Goal: Task Accomplishment & Management: Manage account settings

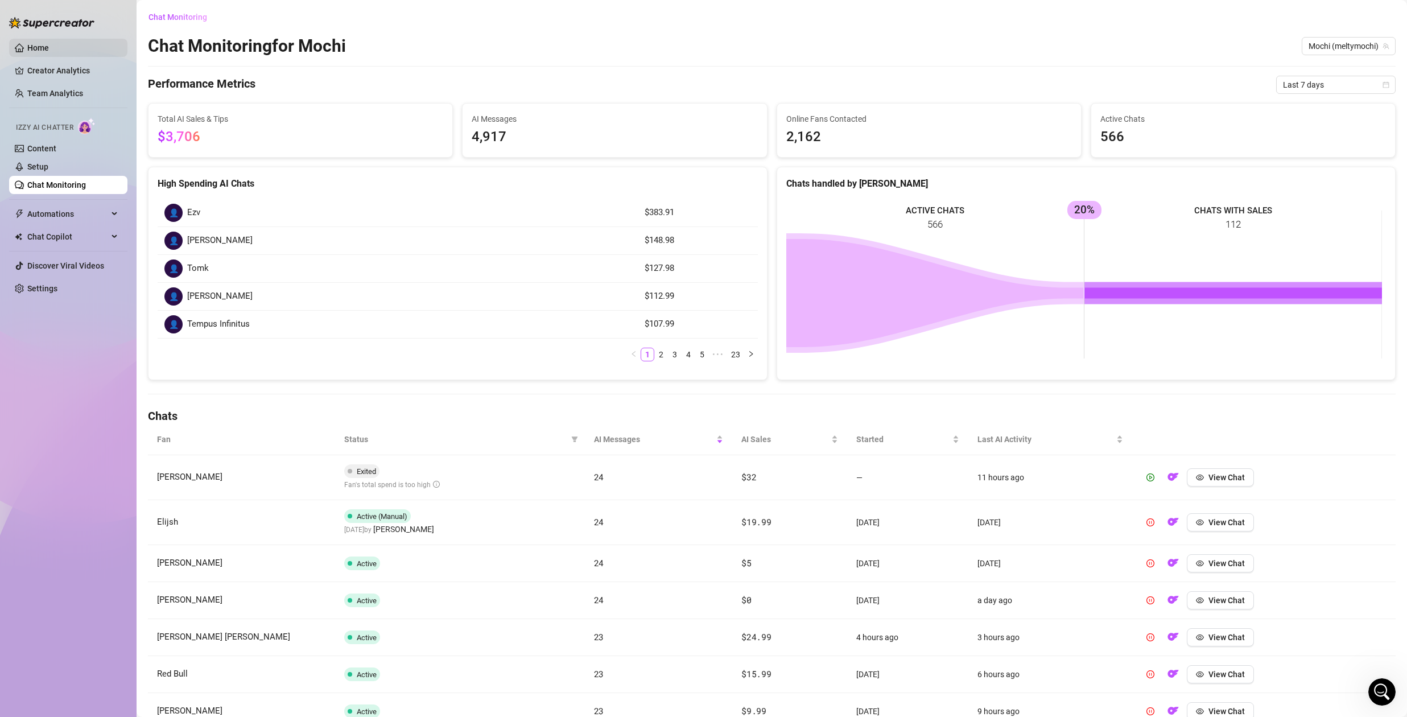
click at [49, 43] on link "Home" at bounding box center [38, 47] width 22 height 9
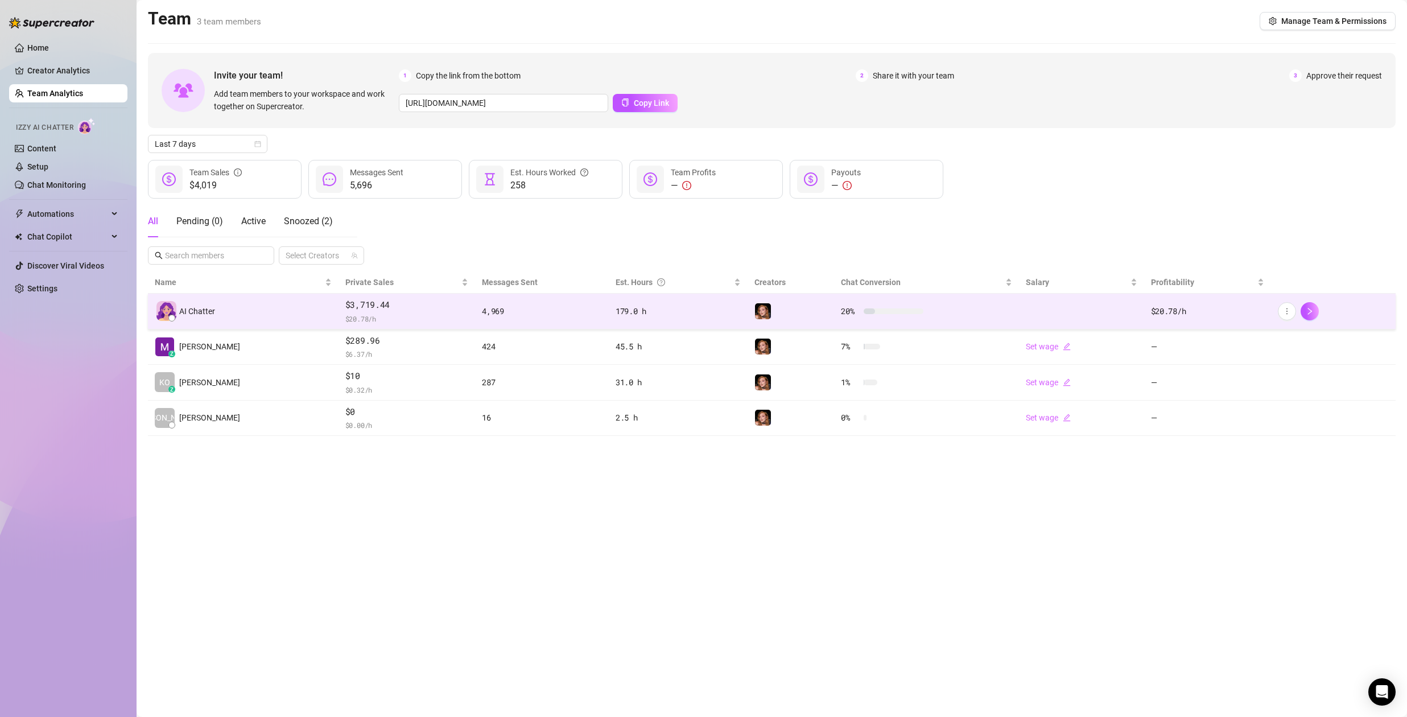
click at [419, 316] on span "$ 20.78 /h" at bounding box center [406, 318] width 123 height 11
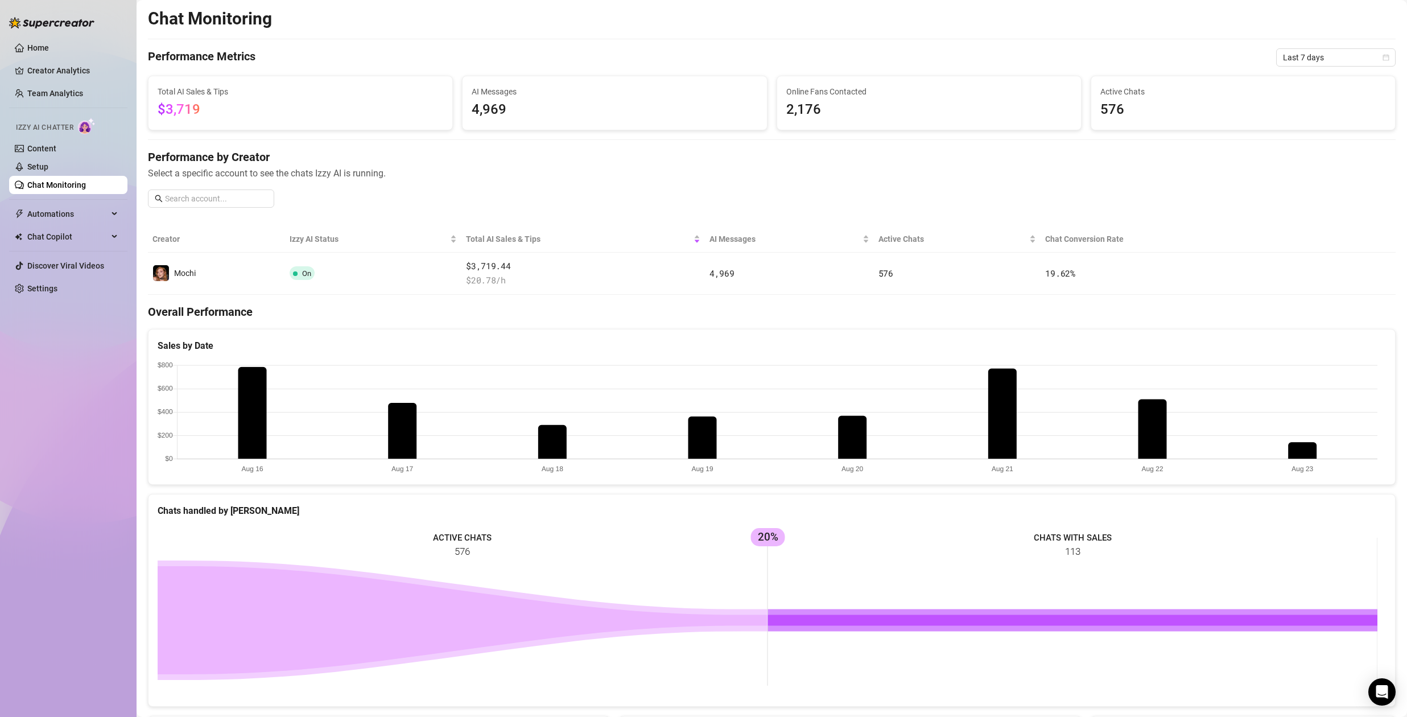
click at [50, 59] on ul "Home Creator Analytics Team Analytics Izzy AI Chatter Content Setup Chat Monito…" at bounding box center [68, 168] width 118 height 268
click at [48, 67] on link "Creator Analytics" at bounding box center [72, 70] width 91 height 18
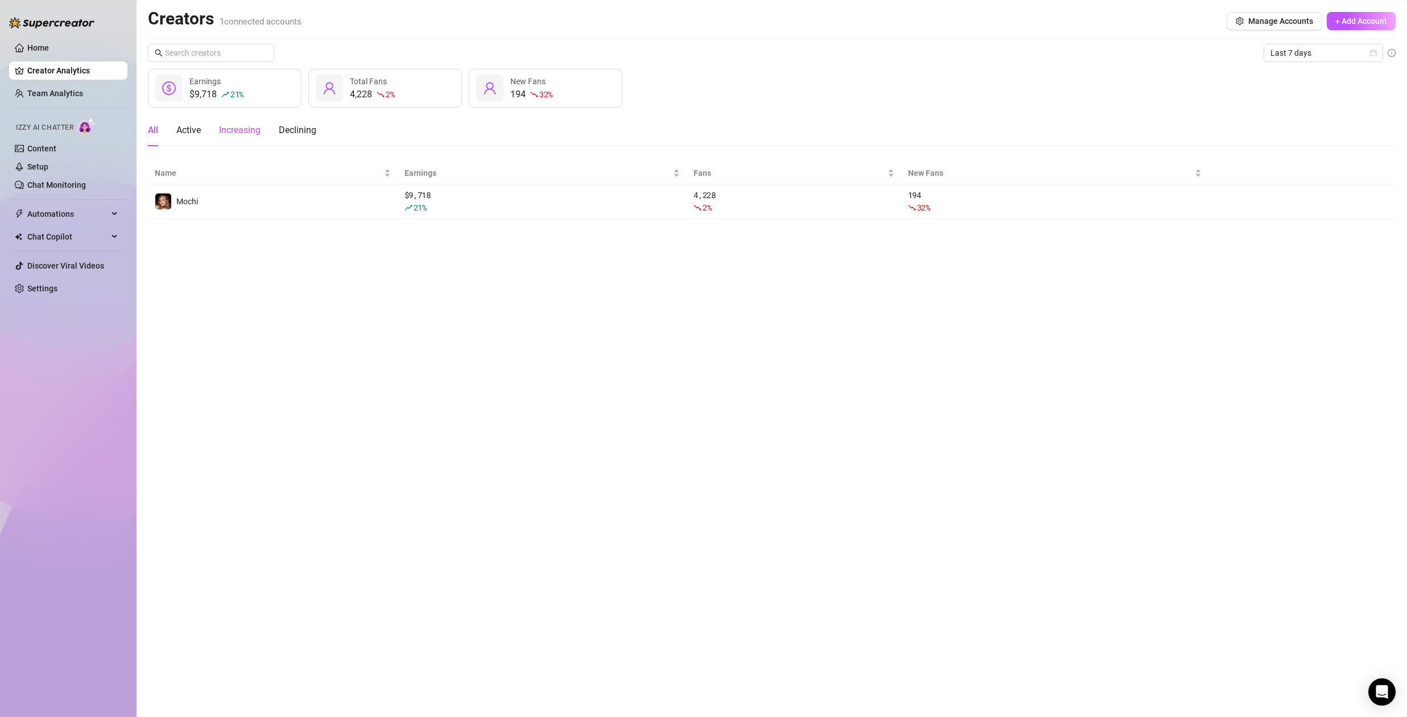
click at [228, 133] on div "Increasing" at bounding box center [240, 131] width 42 height 14
drag, startPoint x: 293, startPoint y: 131, endPoint x: 262, endPoint y: 141, distance: 32.8
click at [293, 131] on div "Declining" at bounding box center [298, 131] width 38 height 14
click at [155, 131] on div "All" at bounding box center [153, 131] width 10 height 14
click at [67, 96] on link "Team Analytics" at bounding box center [55, 93] width 56 height 9
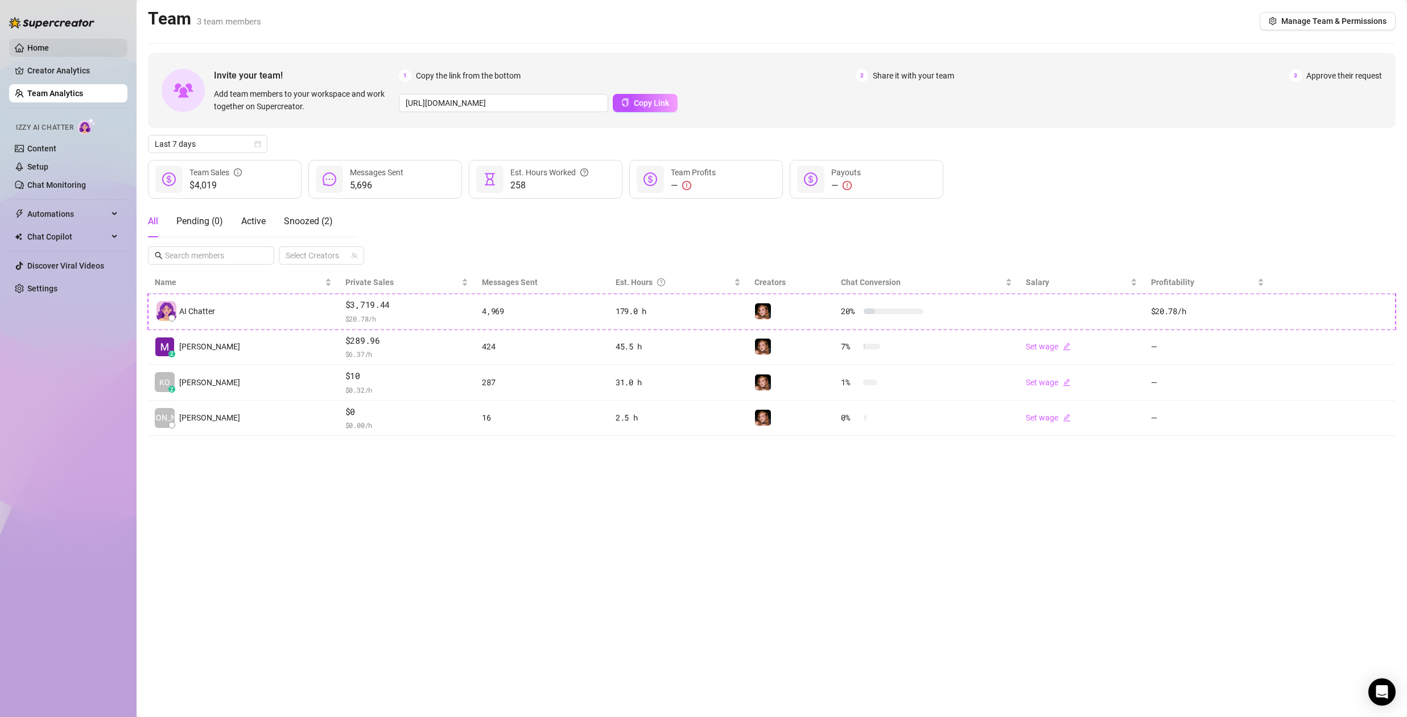
drag, startPoint x: 67, startPoint y: 50, endPoint x: 81, endPoint y: 55, distance: 14.8
click at [49, 50] on link "Home" at bounding box center [38, 47] width 22 height 9
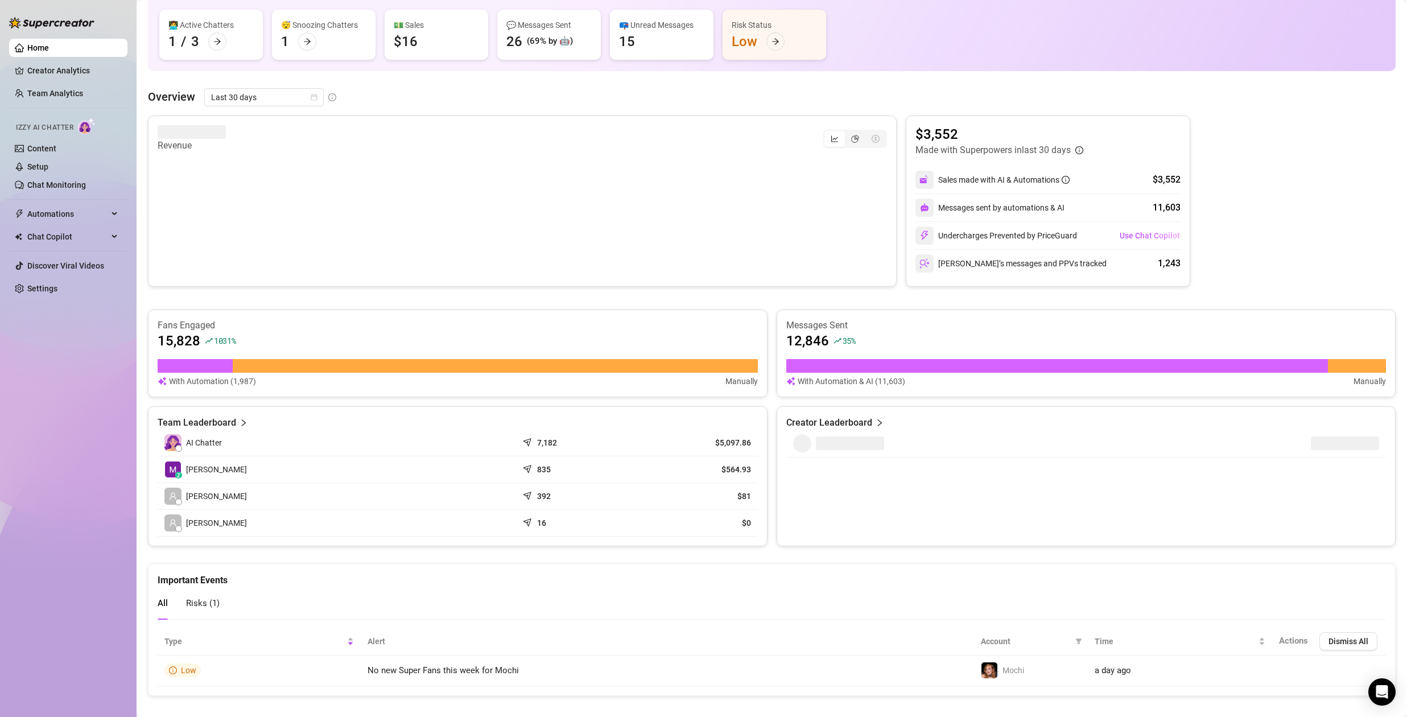
scroll to position [102, 0]
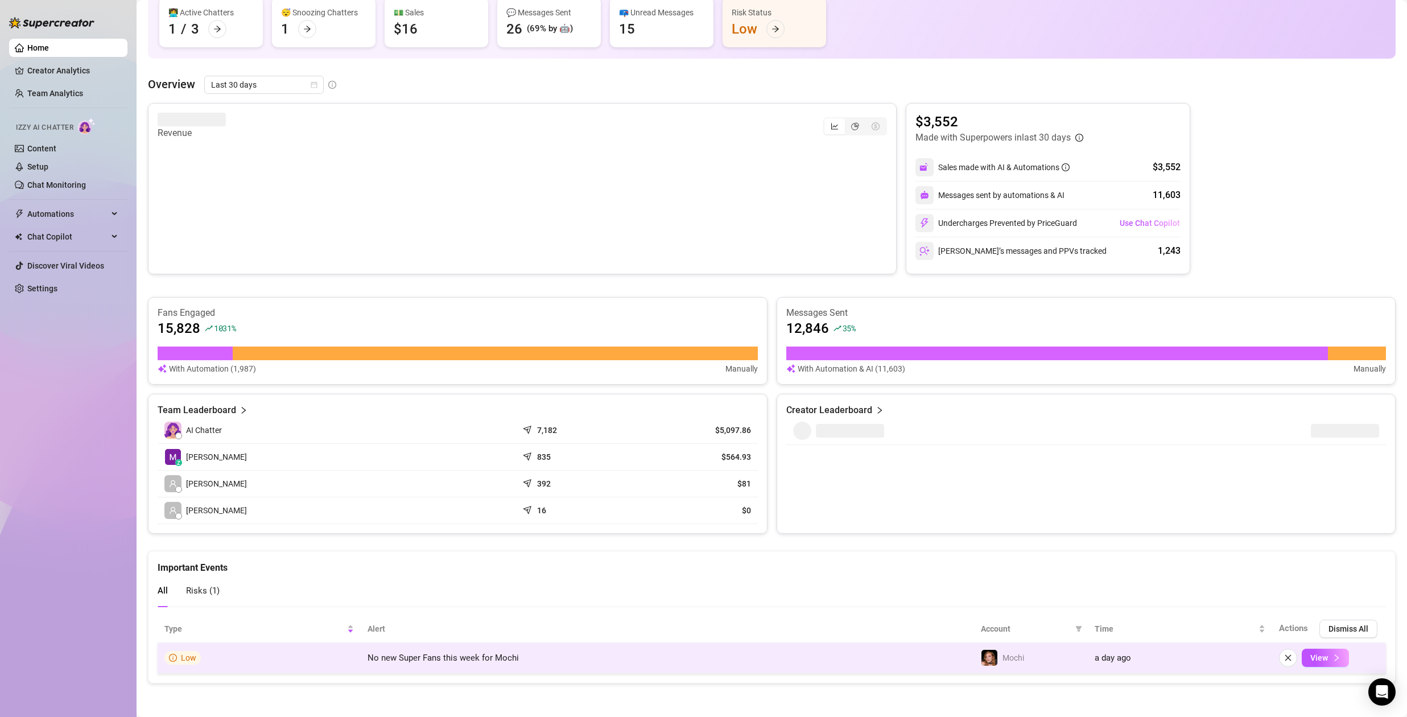
click at [1090, 666] on td "a day ago" at bounding box center [1180, 658] width 184 height 31
click at [1320, 657] on button "View" at bounding box center [1325, 658] width 47 height 18
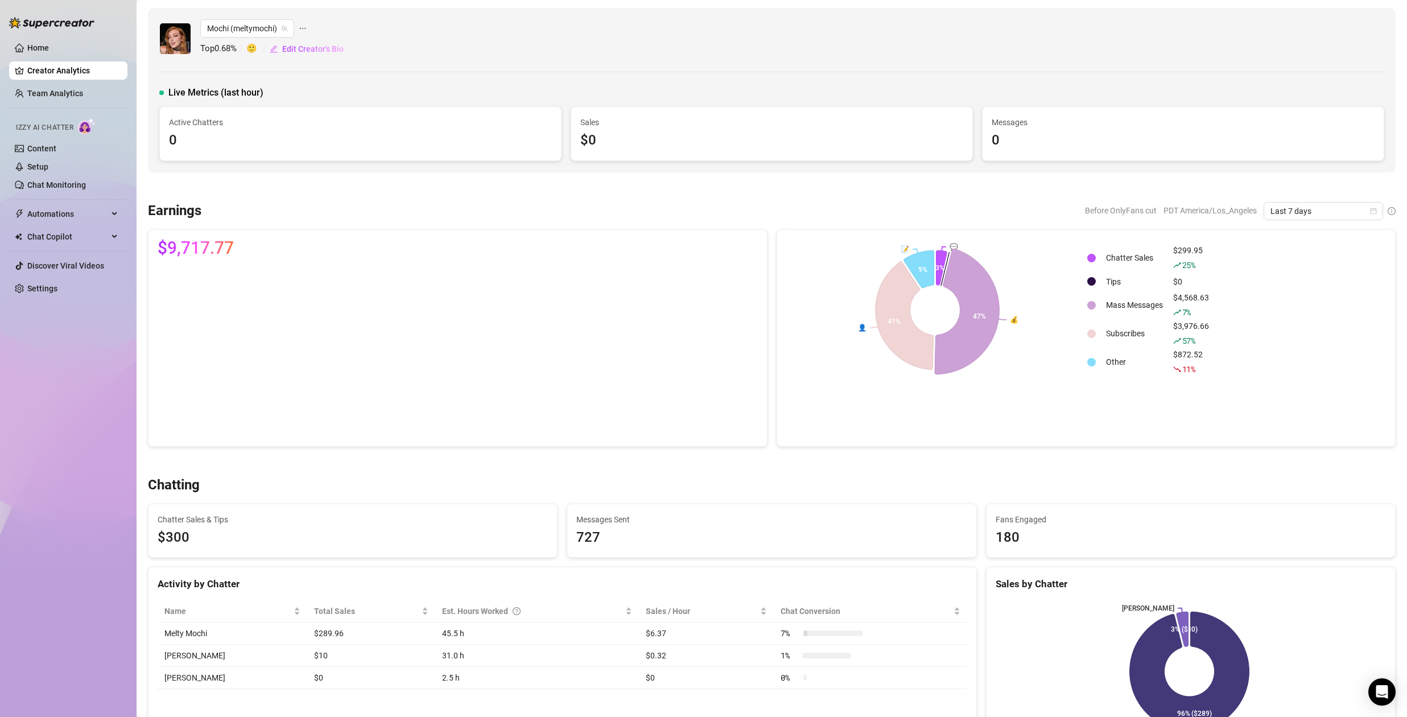
click at [979, 318] on icon at bounding box center [967, 312] width 64 height 126
click at [912, 336] on icon at bounding box center [902, 315] width 63 height 117
click at [1327, 213] on span "Last 7 days" at bounding box center [1324, 211] width 106 height 17
click at [1300, 252] on div "Last 7 days" at bounding box center [1315, 252] width 101 height 13
click at [936, 258] on icon at bounding box center [941, 265] width 11 height 39
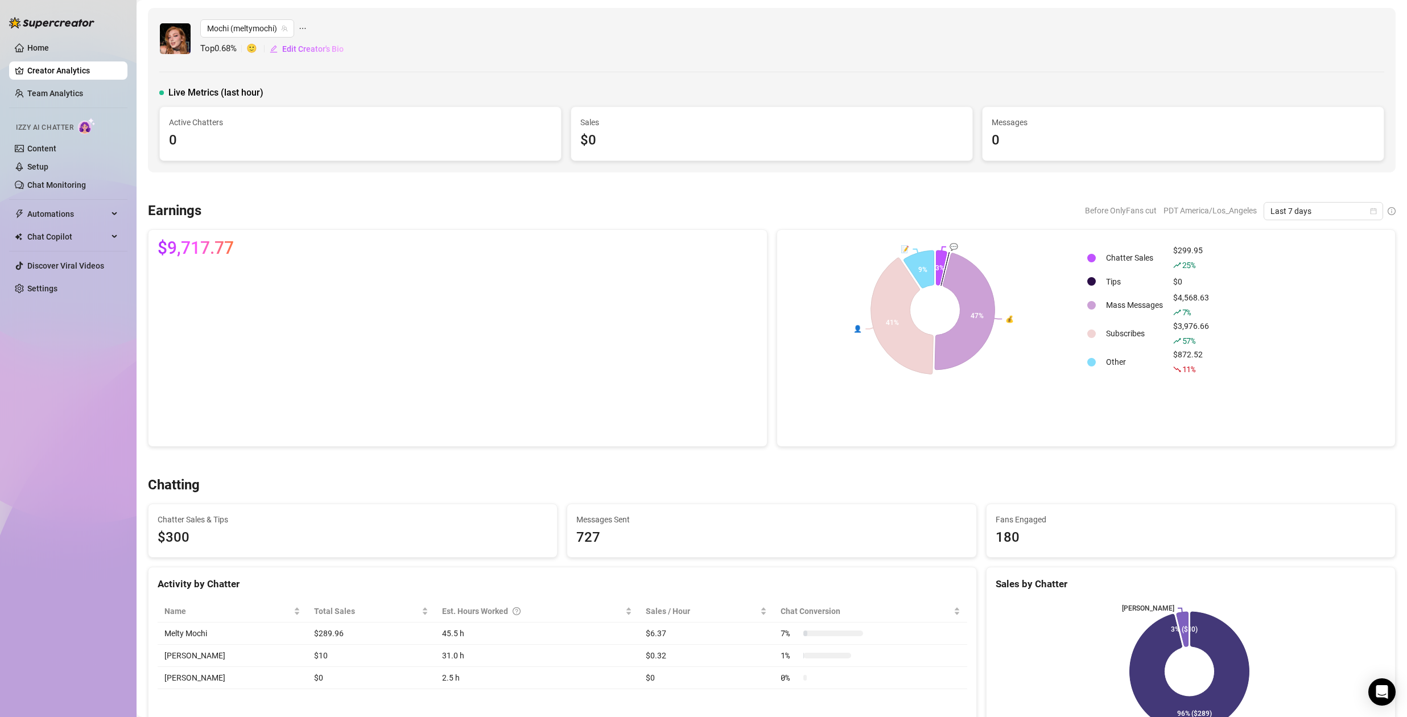
click at [886, 302] on icon at bounding box center [902, 316] width 63 height 117
click at [1115, 257] on td "Chatter Sales" at bounding box center [1135, 257] width 66 height 27
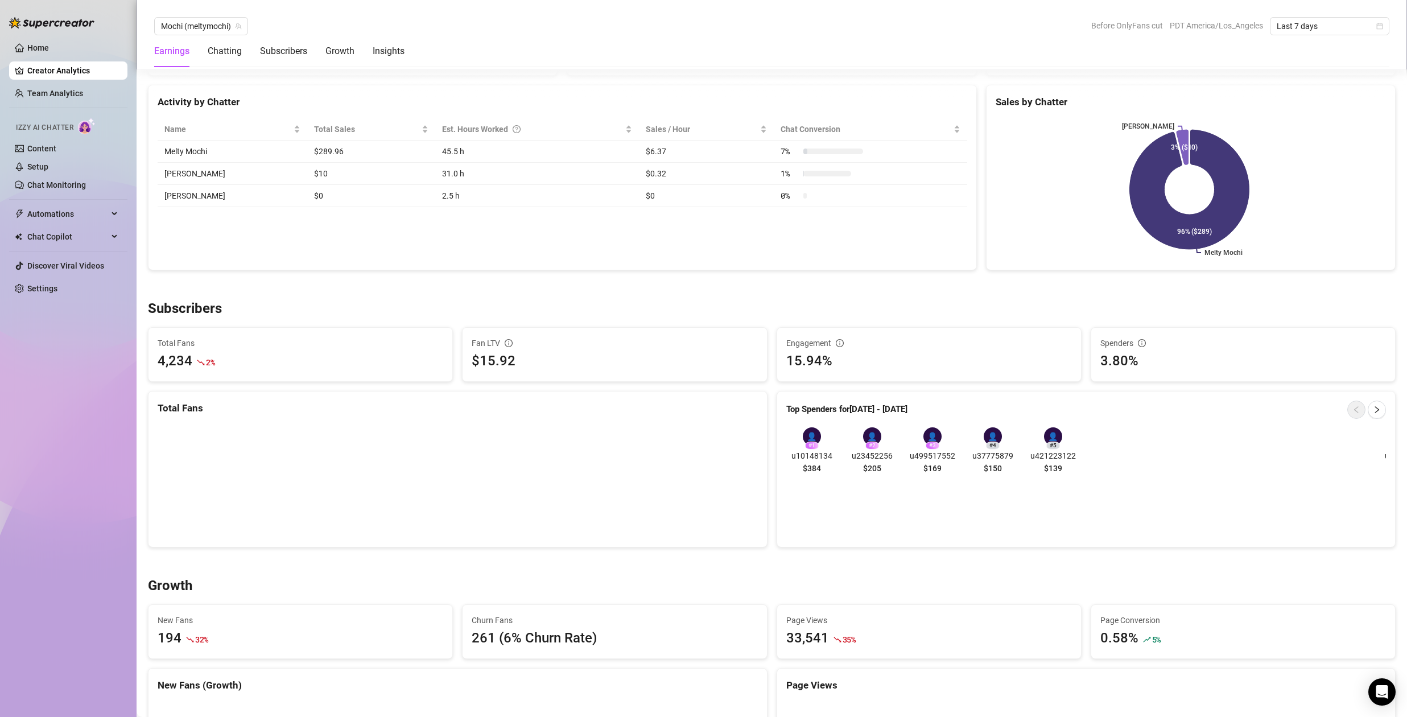
scroll to position [487, 0]
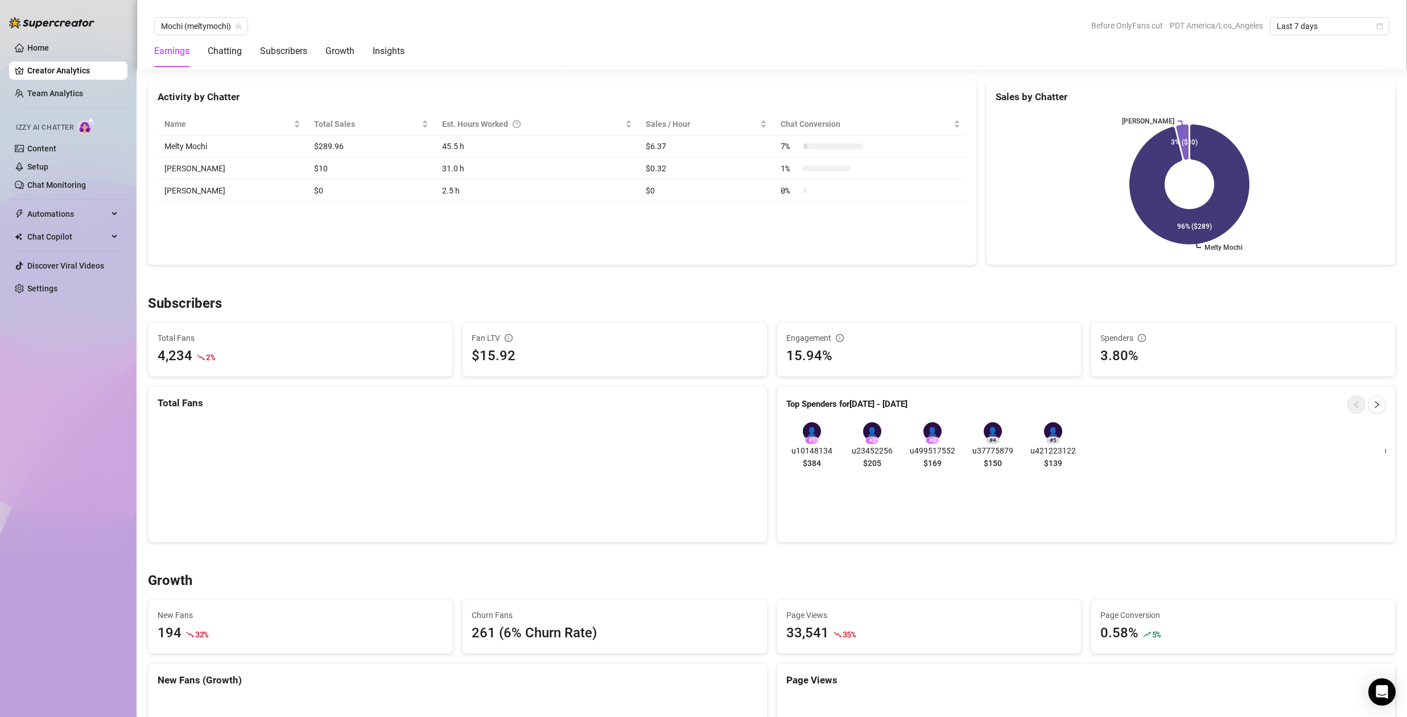
click at [282, 353] on div "4,234 2 %" at bounding box center [301, 356] width 286 height 22
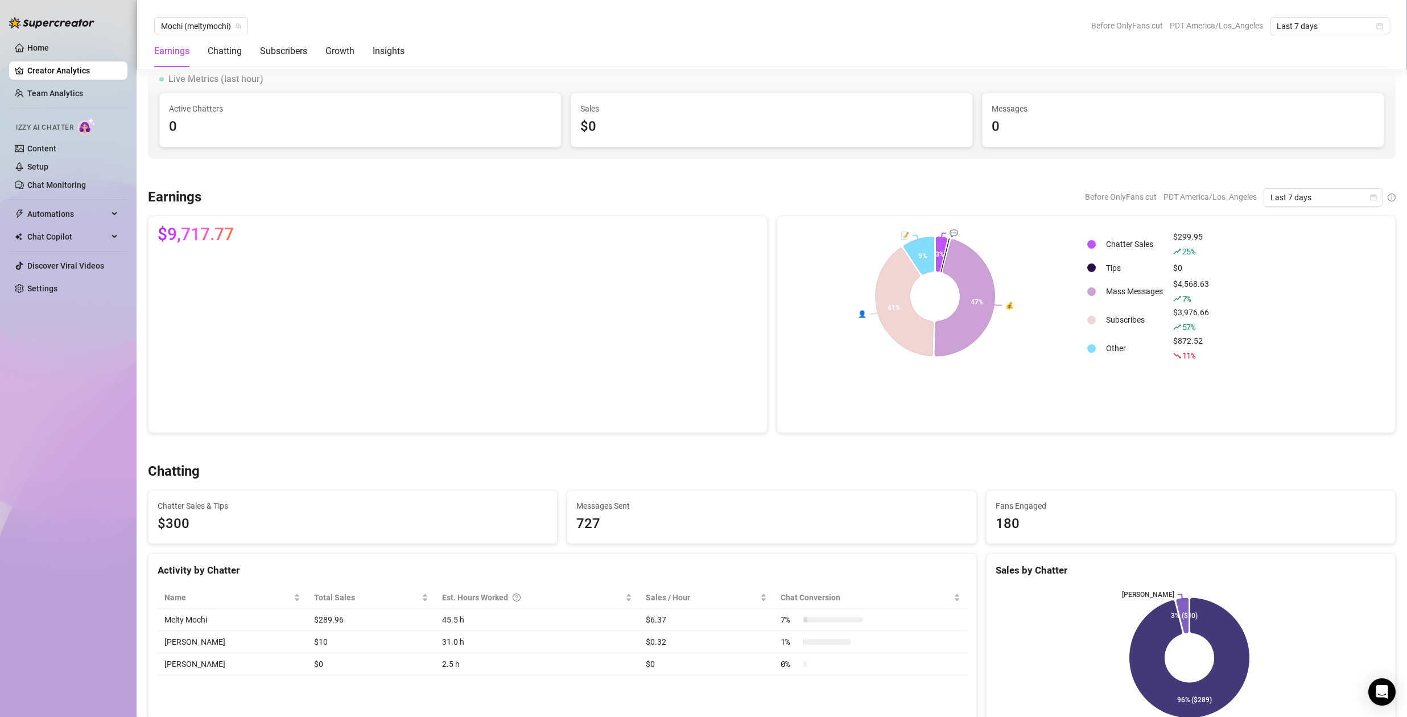
scroll to position [0, 0]
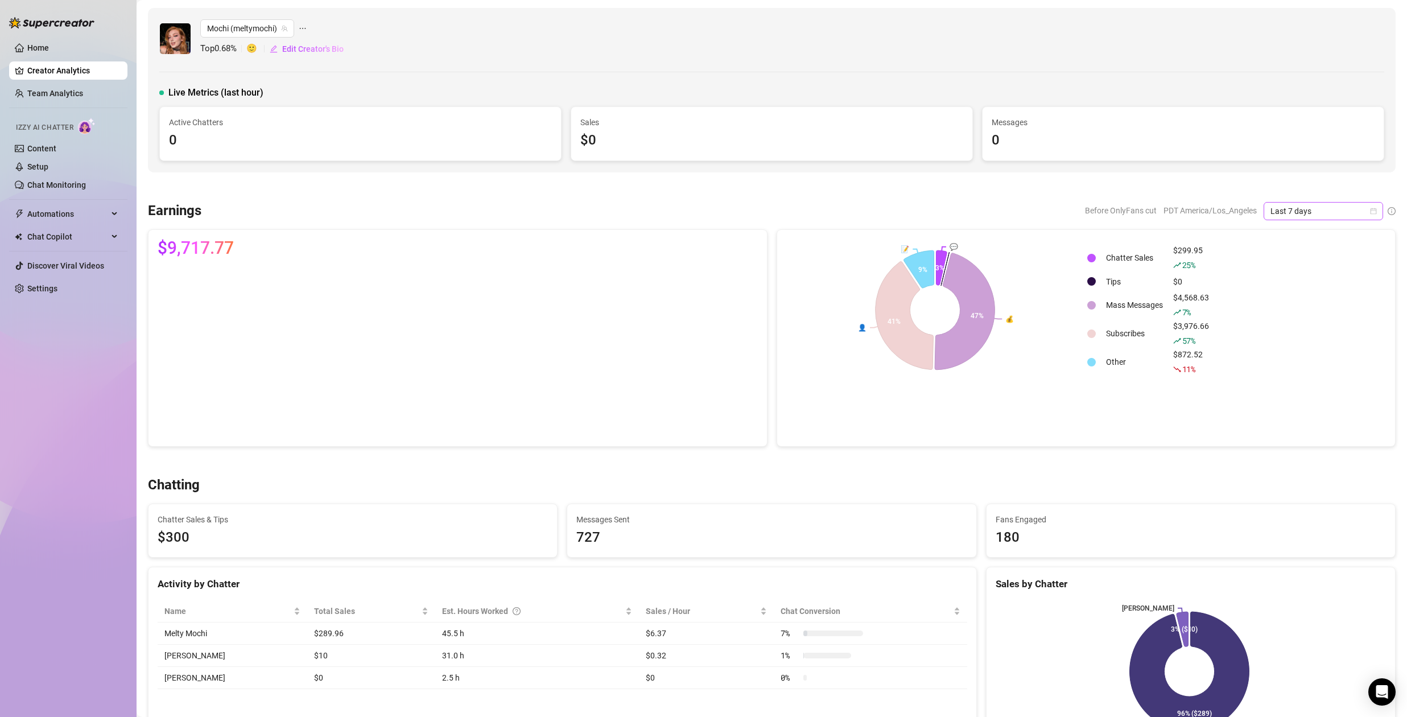
click at [1284, 205] on span "Last 7 days" at bounding box center [1324, 211] width 106 height 17
click at [1287, 305] on div "Custom date" at bounding box center [1315, 306] width 101 height 13
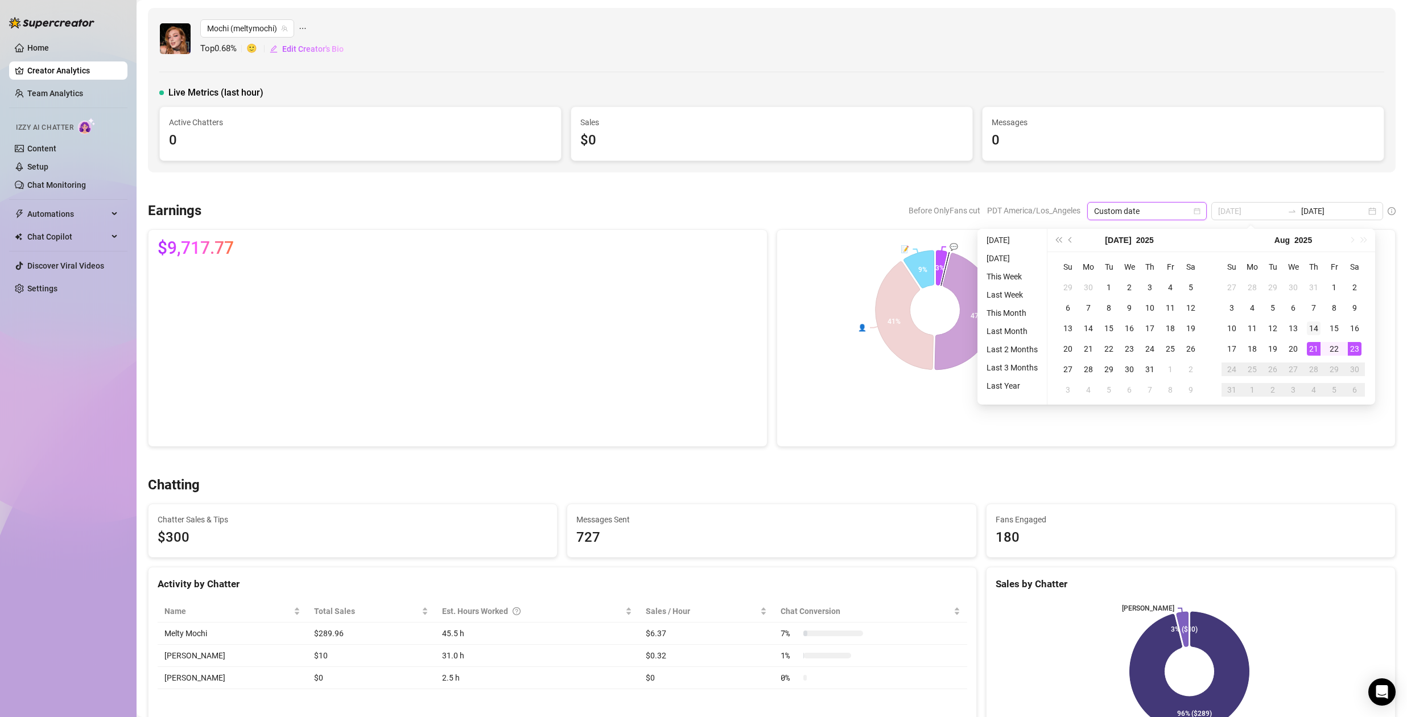
type input "2025-08-14"
click at [1316, 329] on div "14" at bounding box center [1314, 329] width 14 height 14
type input "2025-08-23"
type input "2025-08-14"
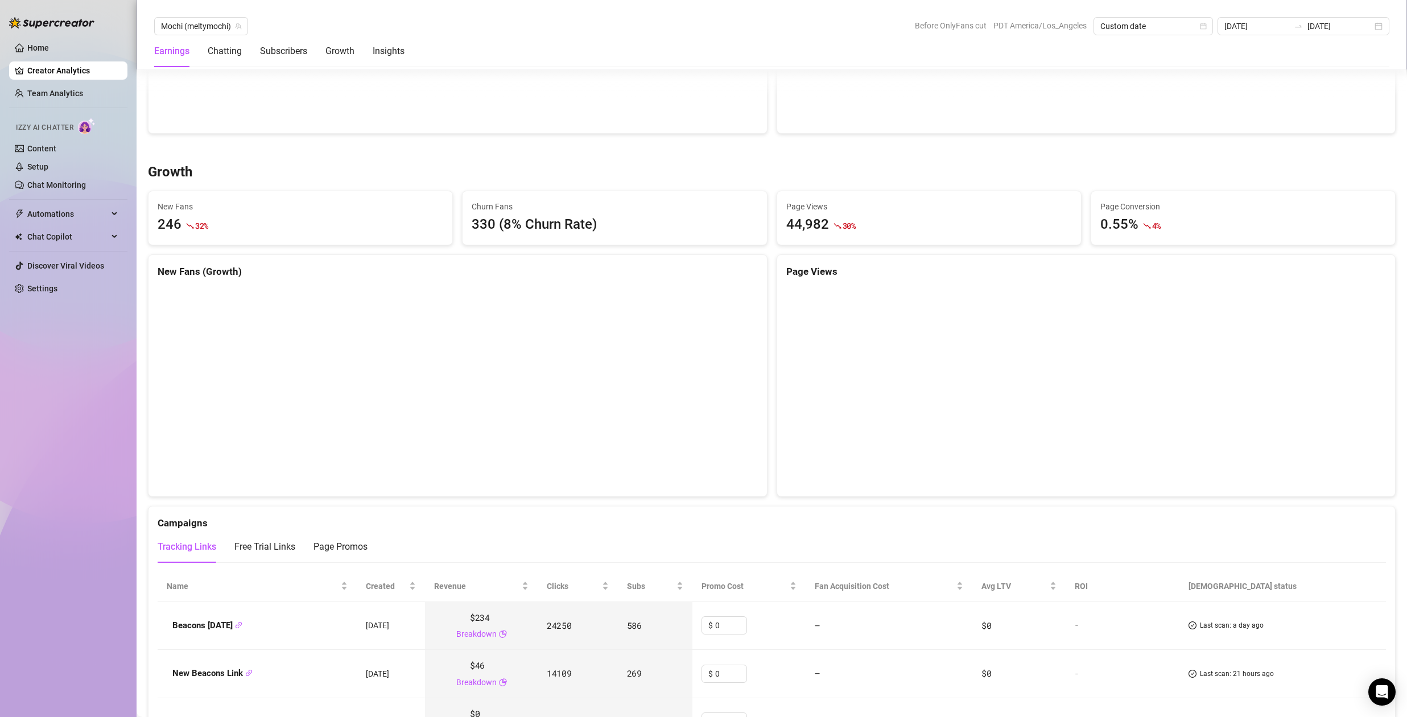
scroll to position [853, 0]
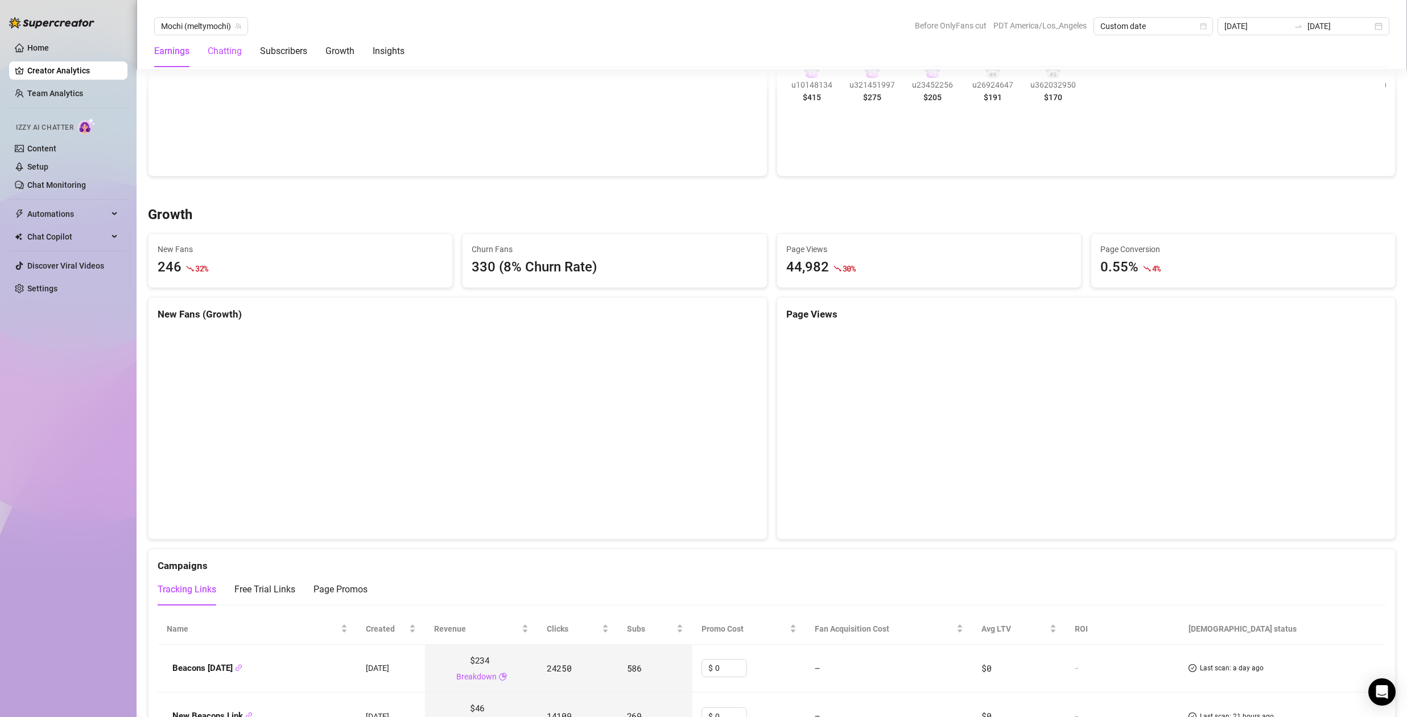
click at [224, 53] on div "Chatting" at bounding box center [225, 51] width 34 height 14
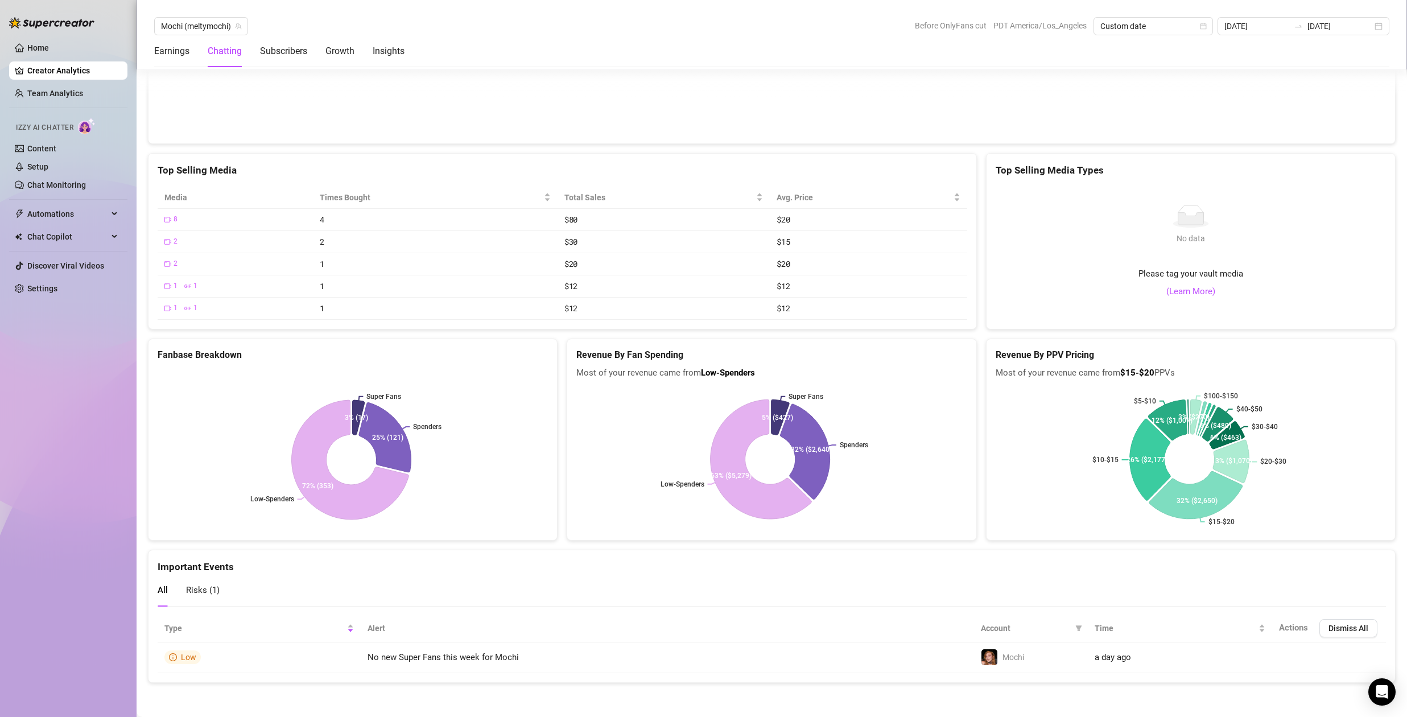
scroll to position [1973, 0]
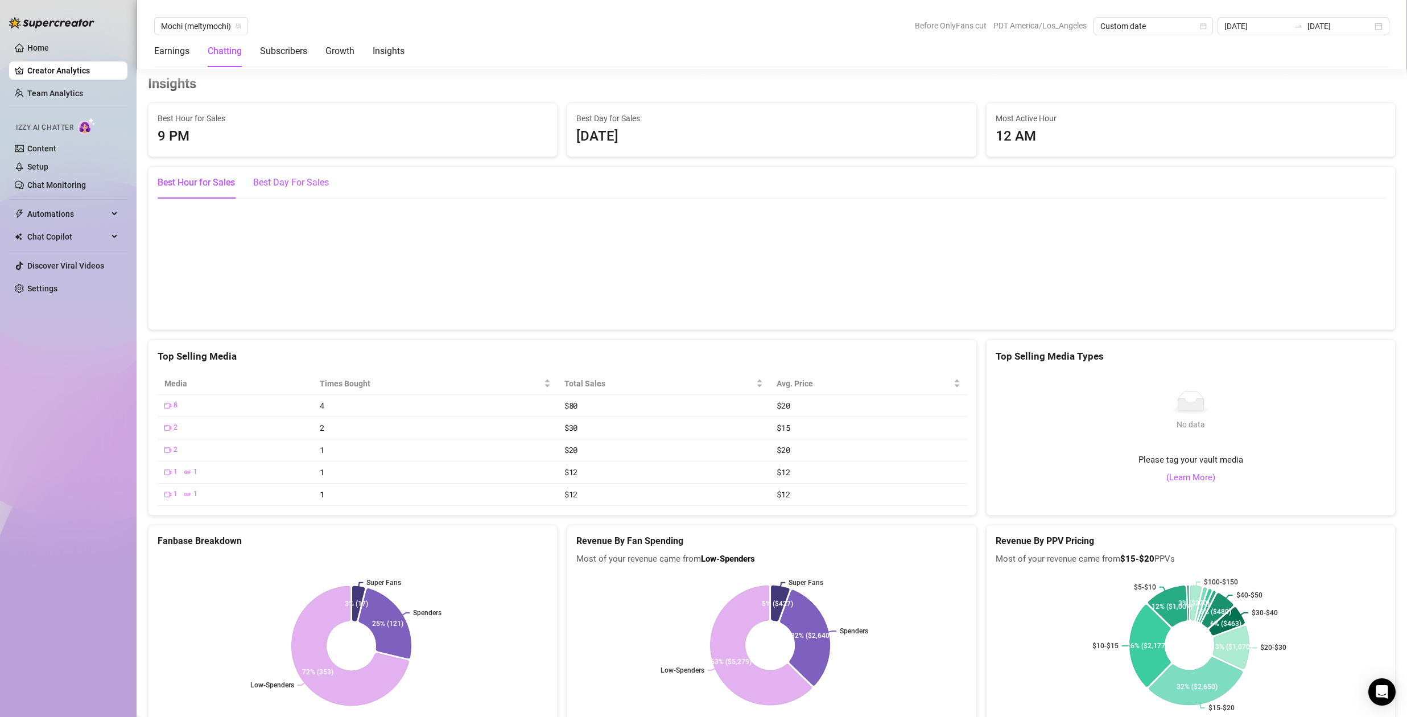
click at [275, 177] on div "Best Day For Sales" at bounding box center [291, 183] width 76 height 14
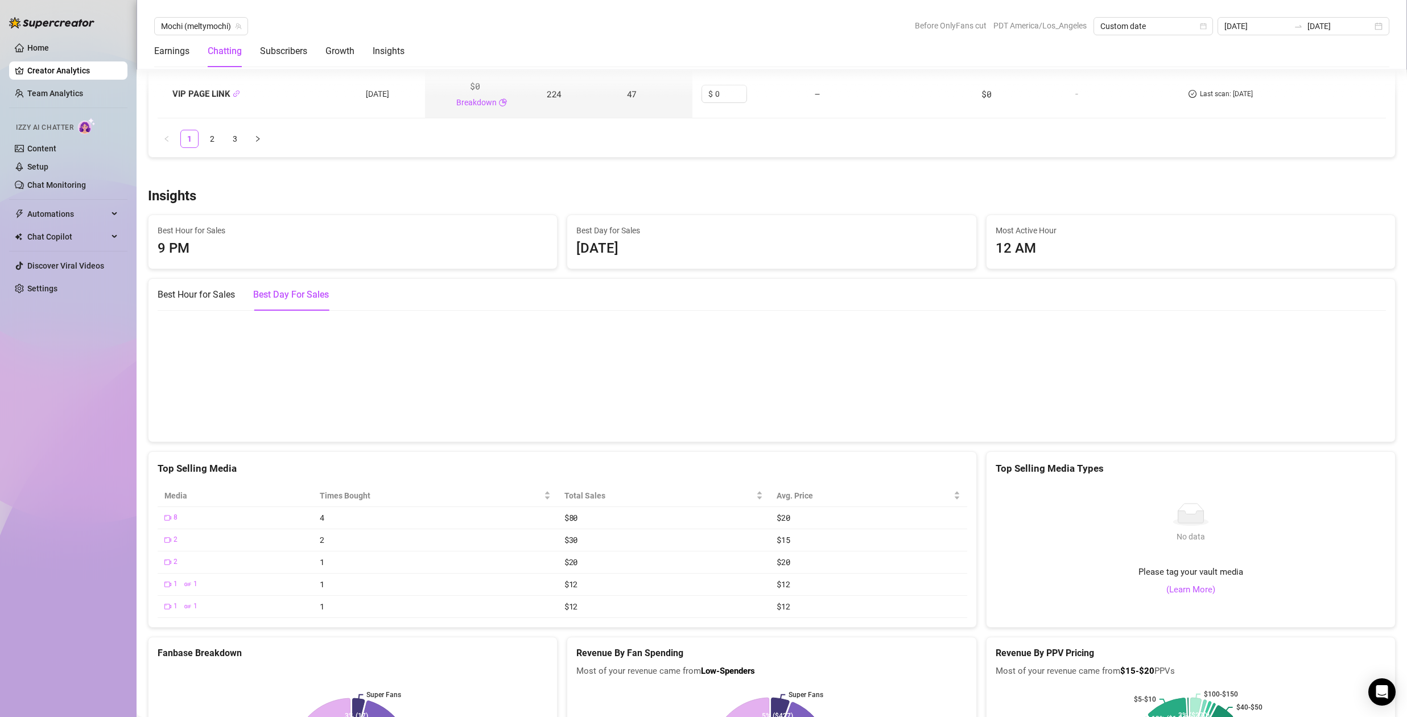
scroll to position [1846, 0]
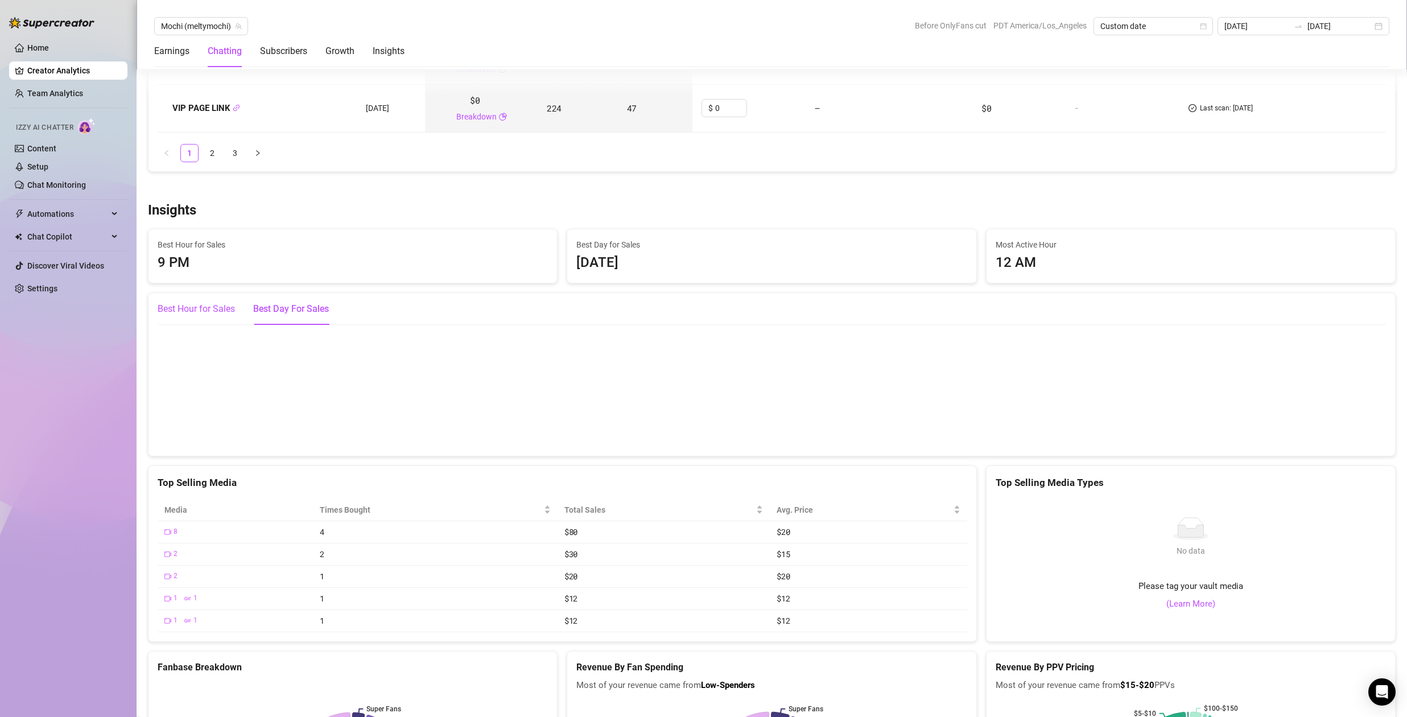
click at [205, 311] on div "Best Hour for Sales" at bounding box center [196, 309] width 77 height 14
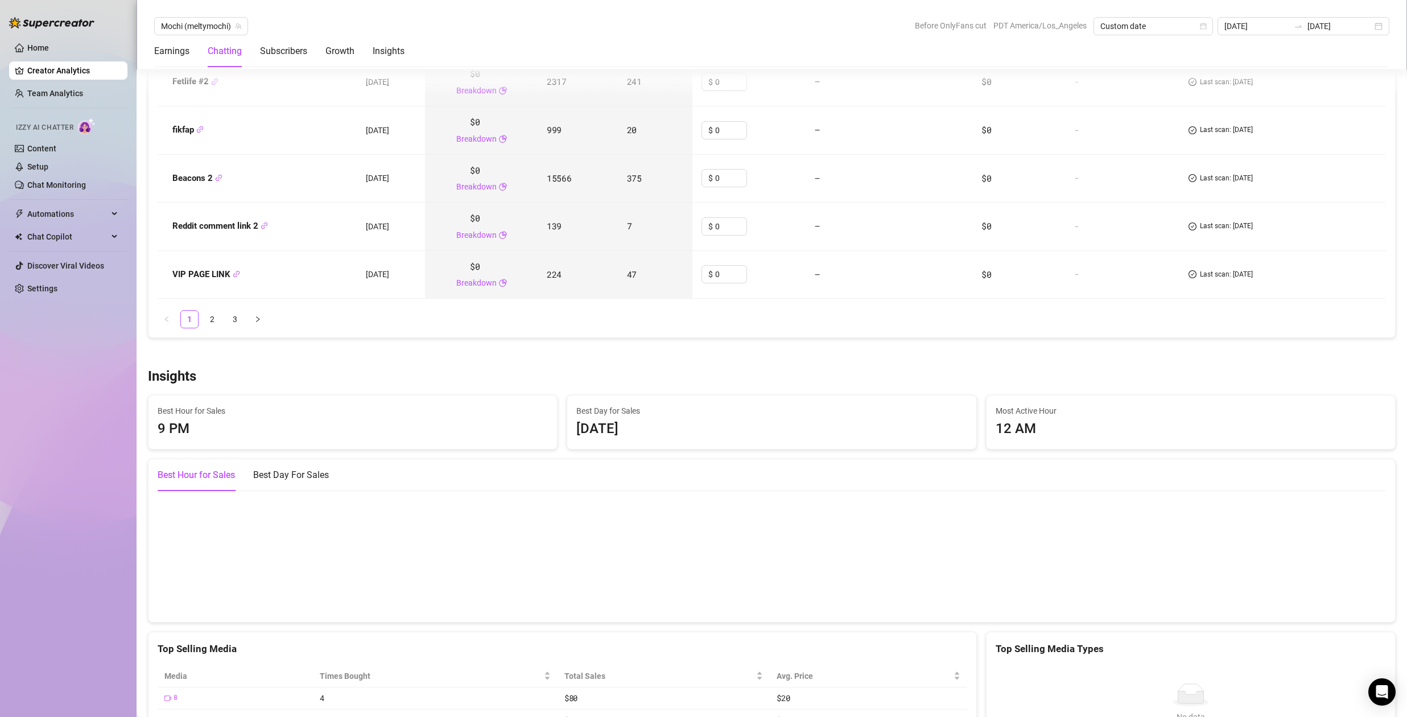
scroll to position [1219, 0]
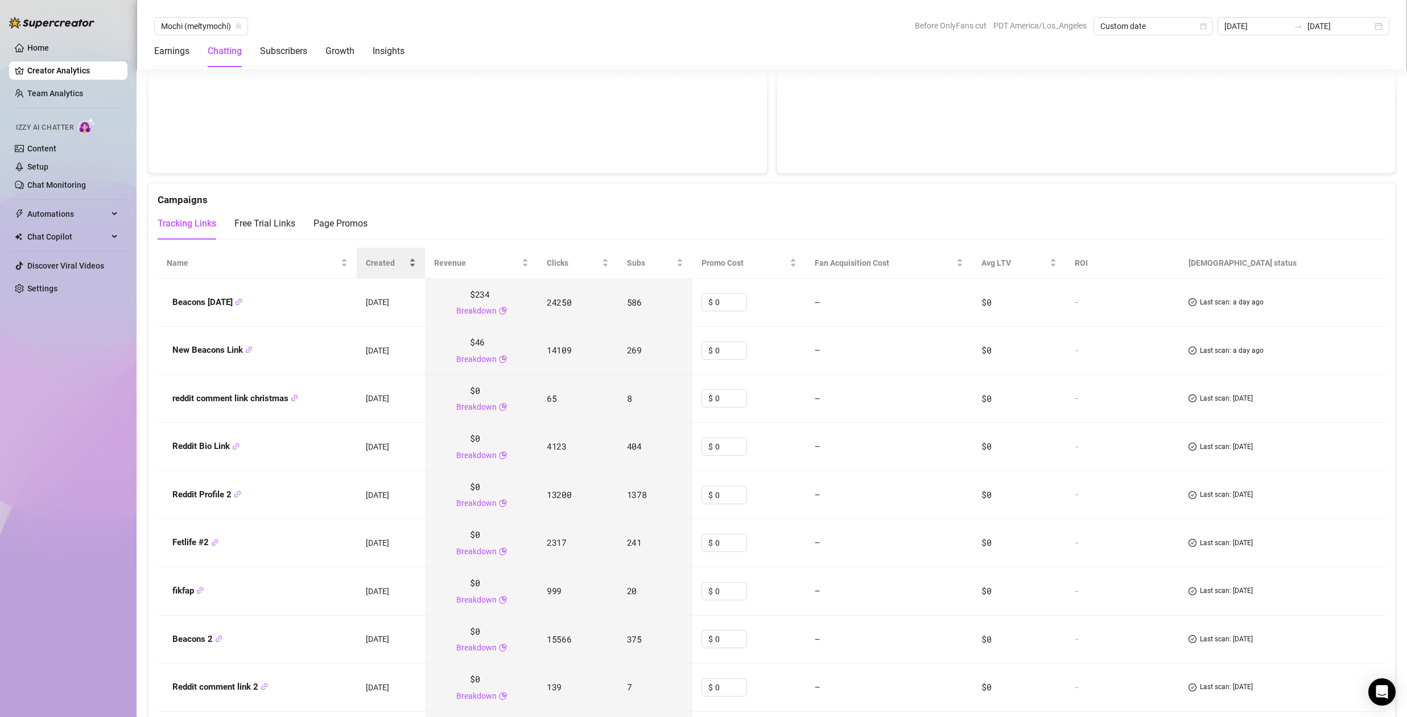
click at [380, 263] on span "Created" at bounding box center [386, 263] width 41 height 13
click at [382, 261] on span "Created" at bounding box center [386, 263] width 41 height 13
click at [248, 217] on div "Free Trial Links" at bounding box center [264, 224] width 61 height 14
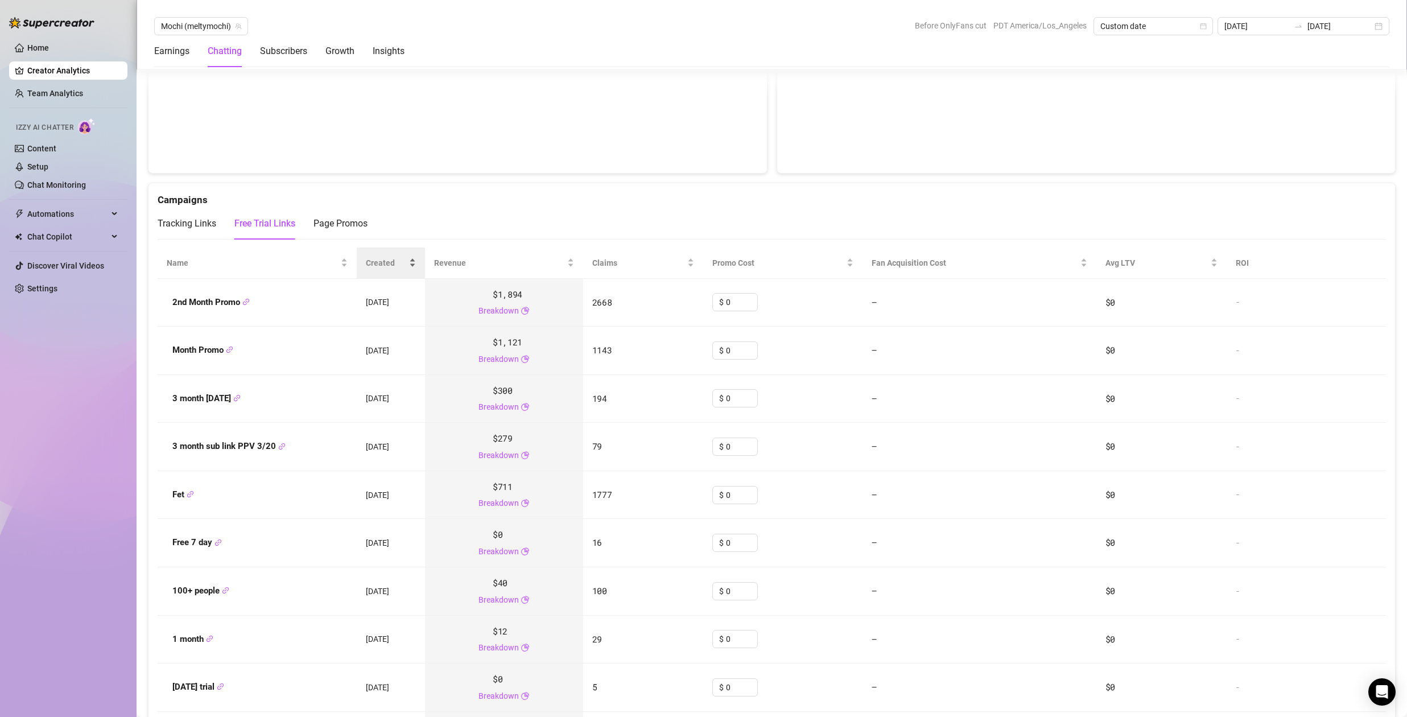
click at [385, 264] on span "Created" at bounding box center [386, 263] width 41 height 13
click at [385, 263] on span "Created" at bounding box center [386, 263] width 41 height 13
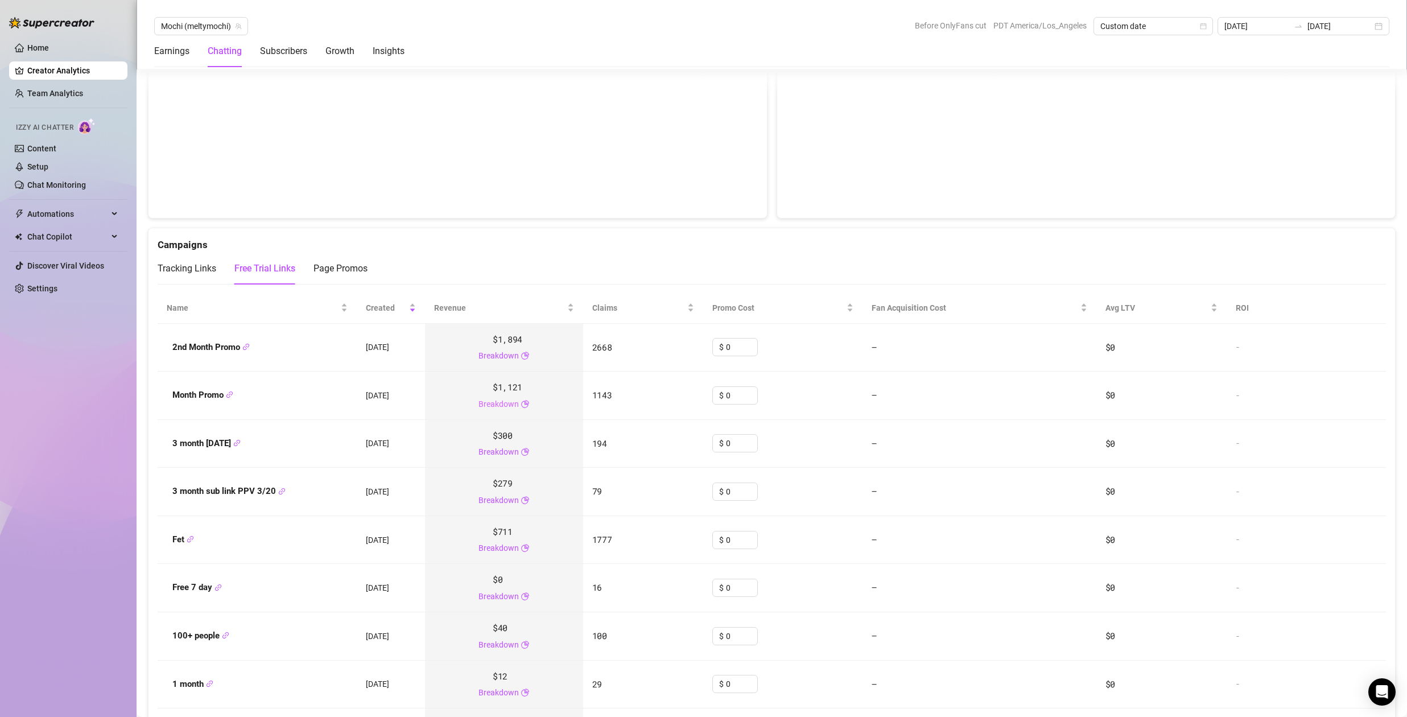
scroll to position [1189, 0]
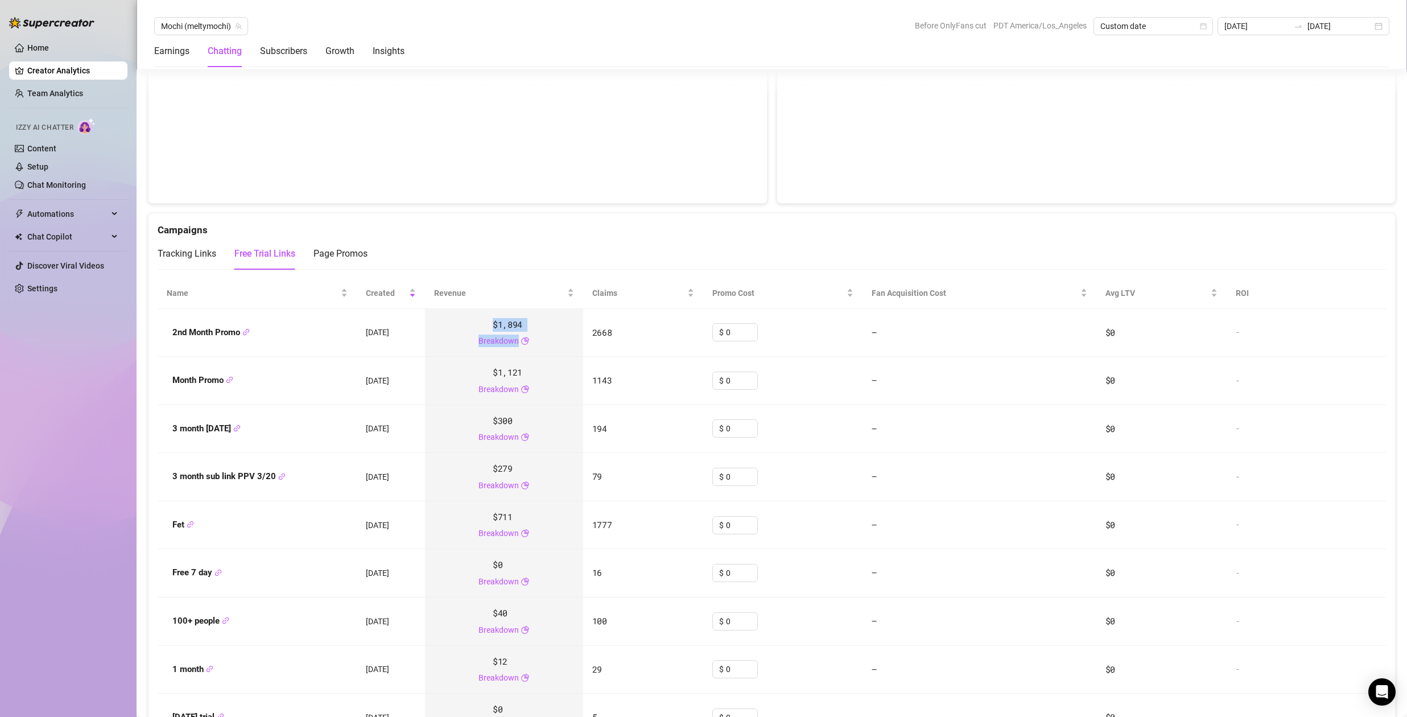
drag, startPoint x: 483, startPoint y: 323, endPoint x: 547, endPoint y: 323, distance: 63.7
click at [544, 323] on div "$1,894 Breakdown" at bounding box center [504, 333] width 140 height 30
click at [530, 329] on div "$1,894 Breakdown" at bounding box center [504, 333] width 140 height 30
drag, startPoint x: 533, startPoint y: 322, endPoint x: 384, endPoint y: 317, distance: 149.2
click at [392, 319] on tr "2nd Month Promo 23 Jul 2025 $1,894 Breakdown 2668 $ 0 — $0 -" at bounding box center [772, 333] width 1229 height 48
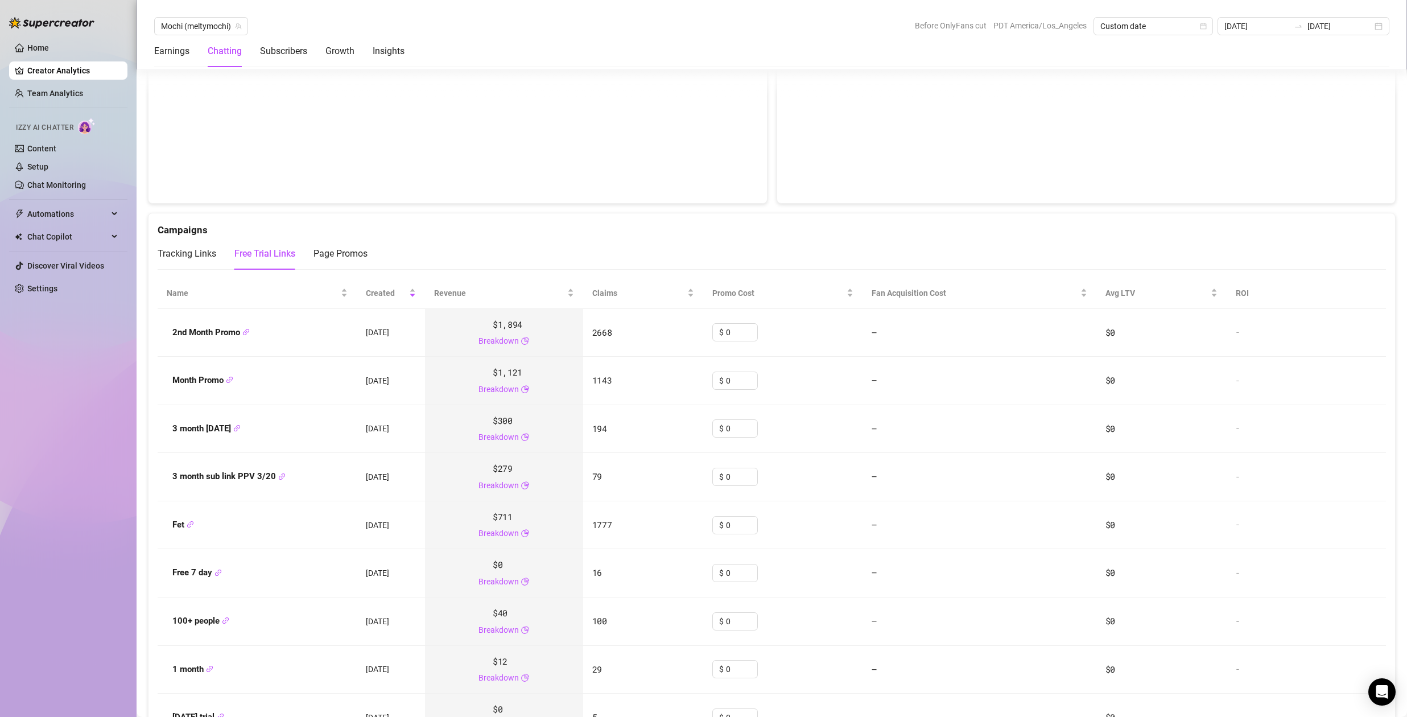
click at [439, 309] on td "$1,894 Breakdown" at bounding box center [504, 333] width 158 height 48
click at [600, 379] on span "1143" at bounding box center [602, 379] width 20 height 11
click at [504, 372] on span "$1,121" at bounding box center [508, 373] width 30 height 14
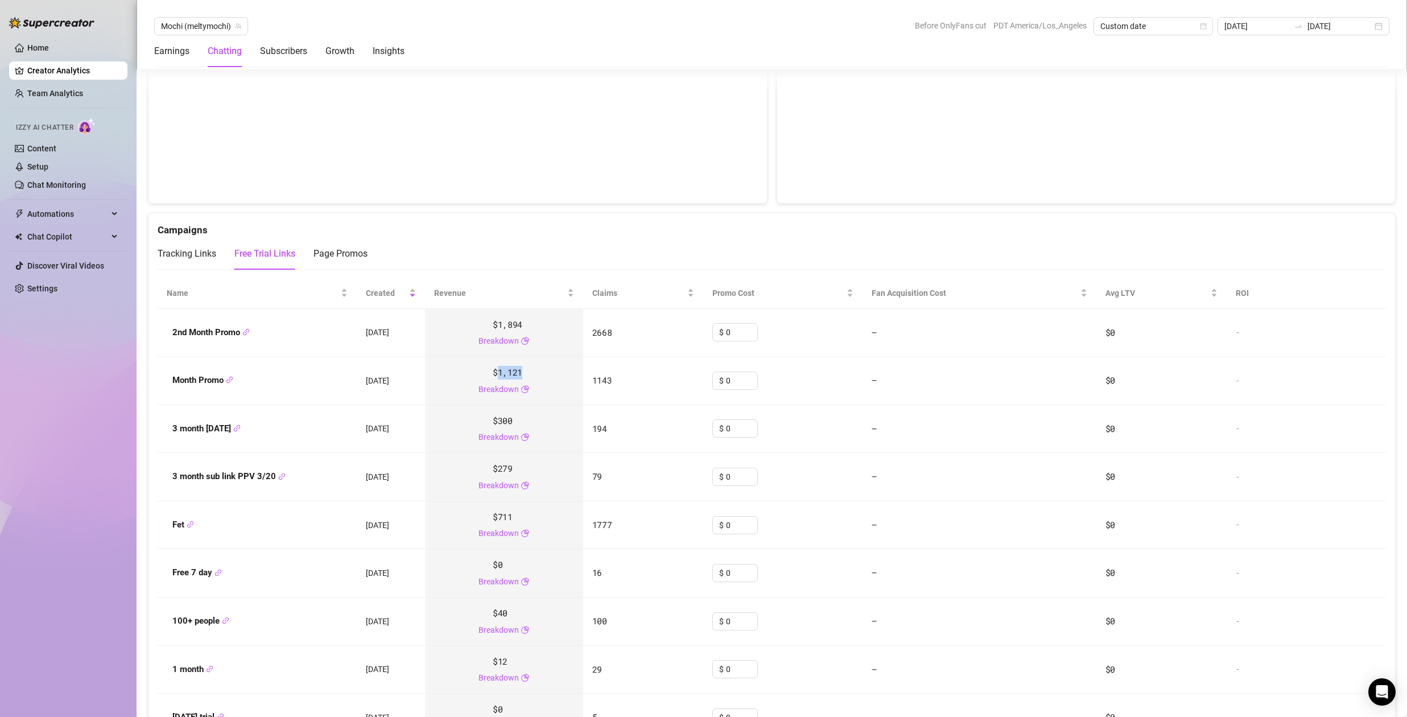
click at [504, 372] on span "$1,121" at bounding box center [508, 373] width 30 height 14
click at [544, 370] on div "$1,121 Breakdown" at bounding box center [504, 381] width 140 height 30
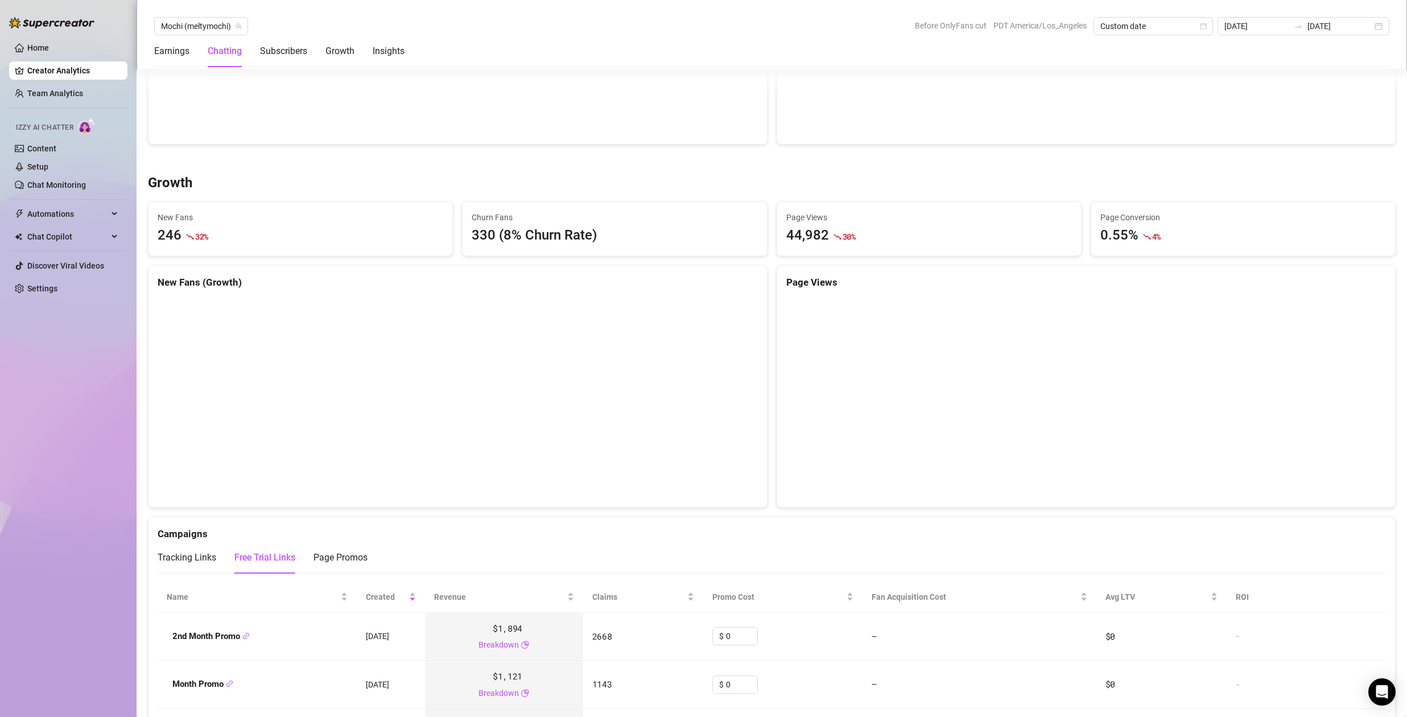
scroll to position [2160, 0]
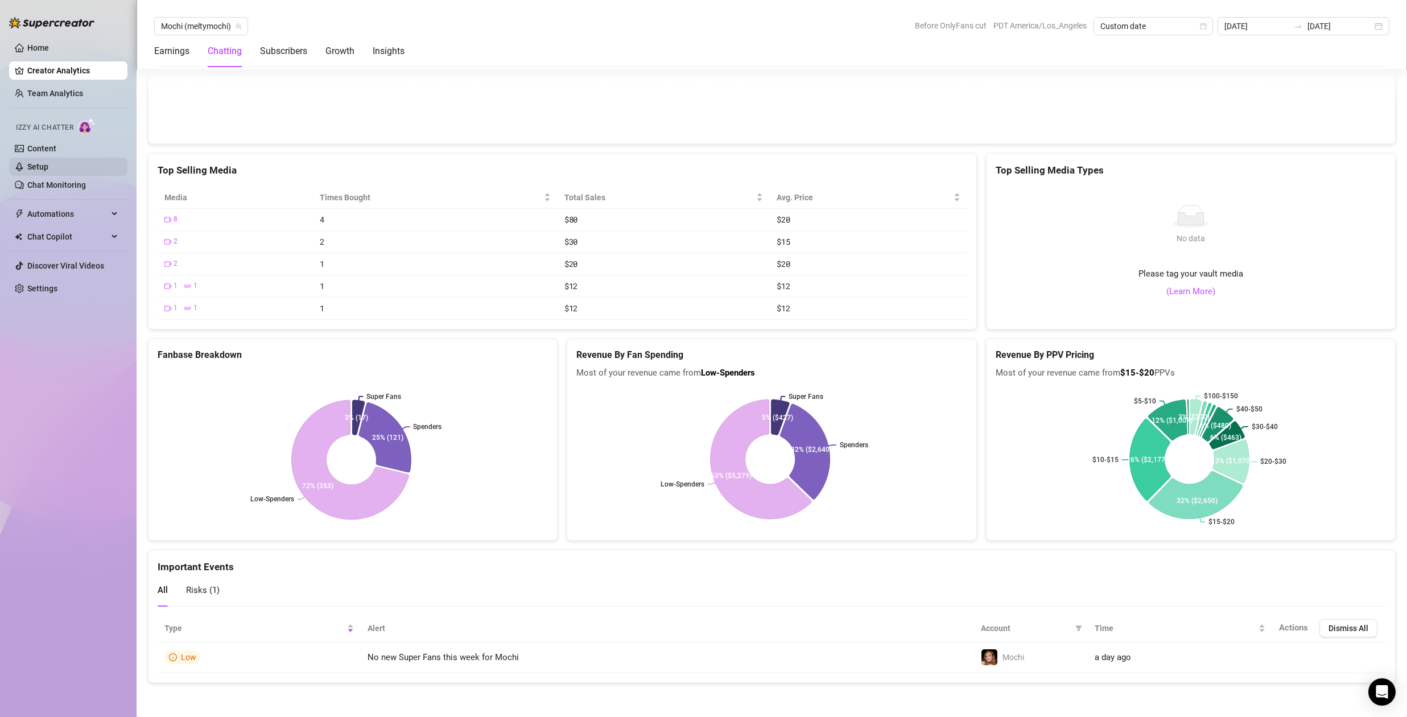
click at [44, 163] on link "Setup" at bounding box center [37, 166] width 21 height 9
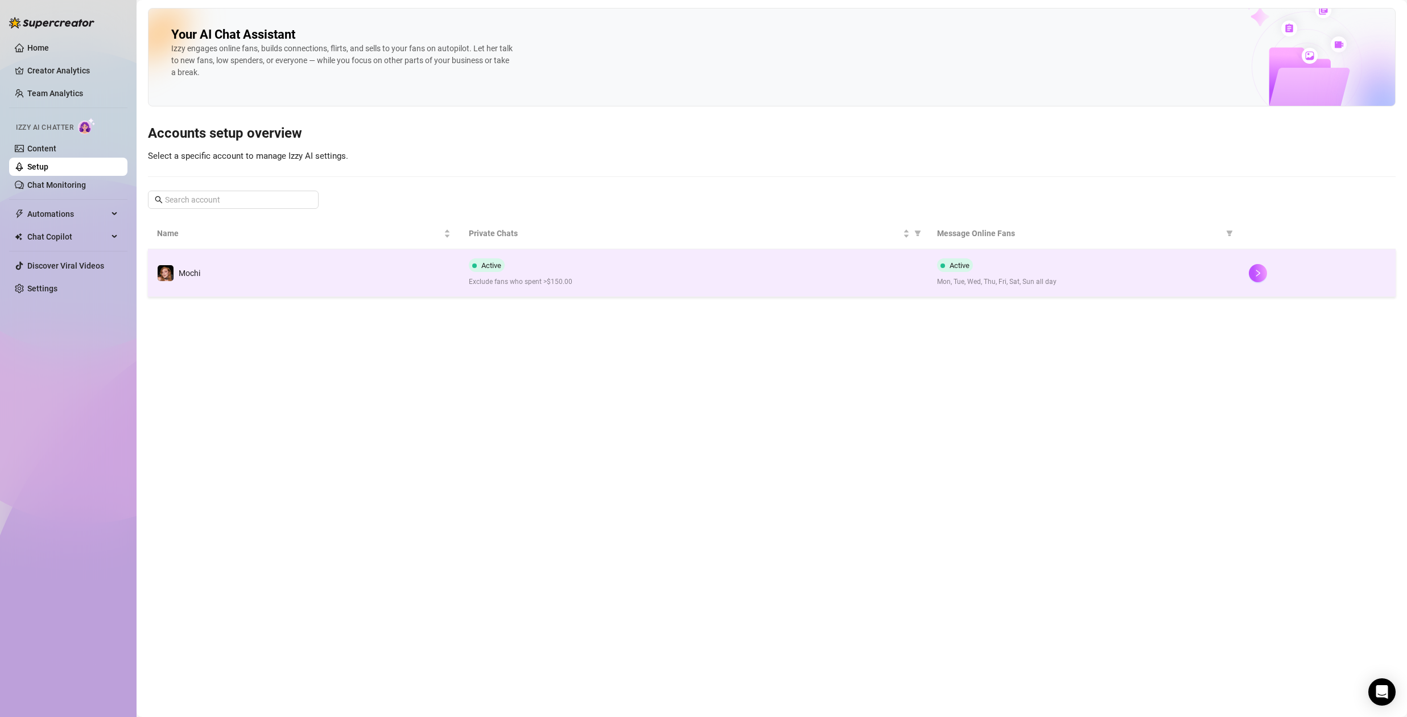
click at [569, 261] on div "Active Exclude fans who spent >$150.00" at bounding box center [694, 272] width 450 height 29
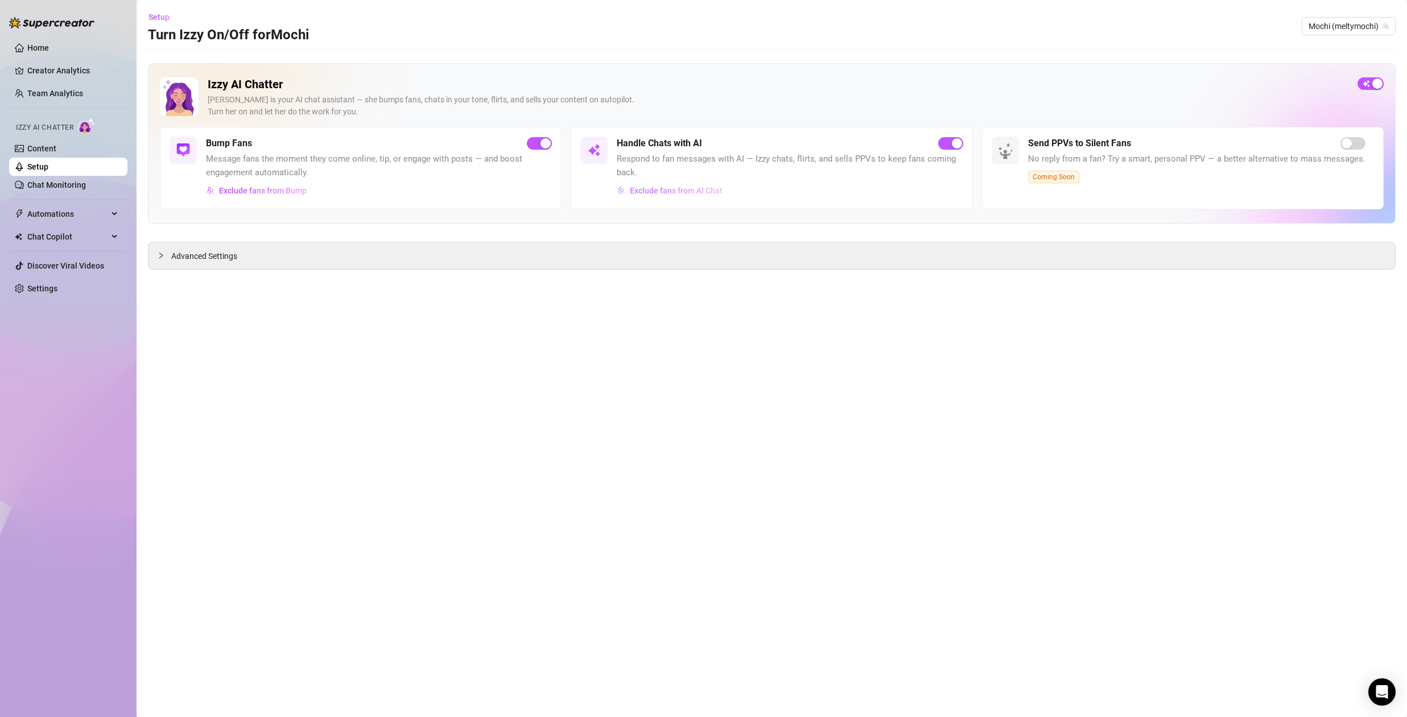
click at [647, 188] on span "Exclude fans from AI Chat" at bounding box center [676, 190] width 93 height 9
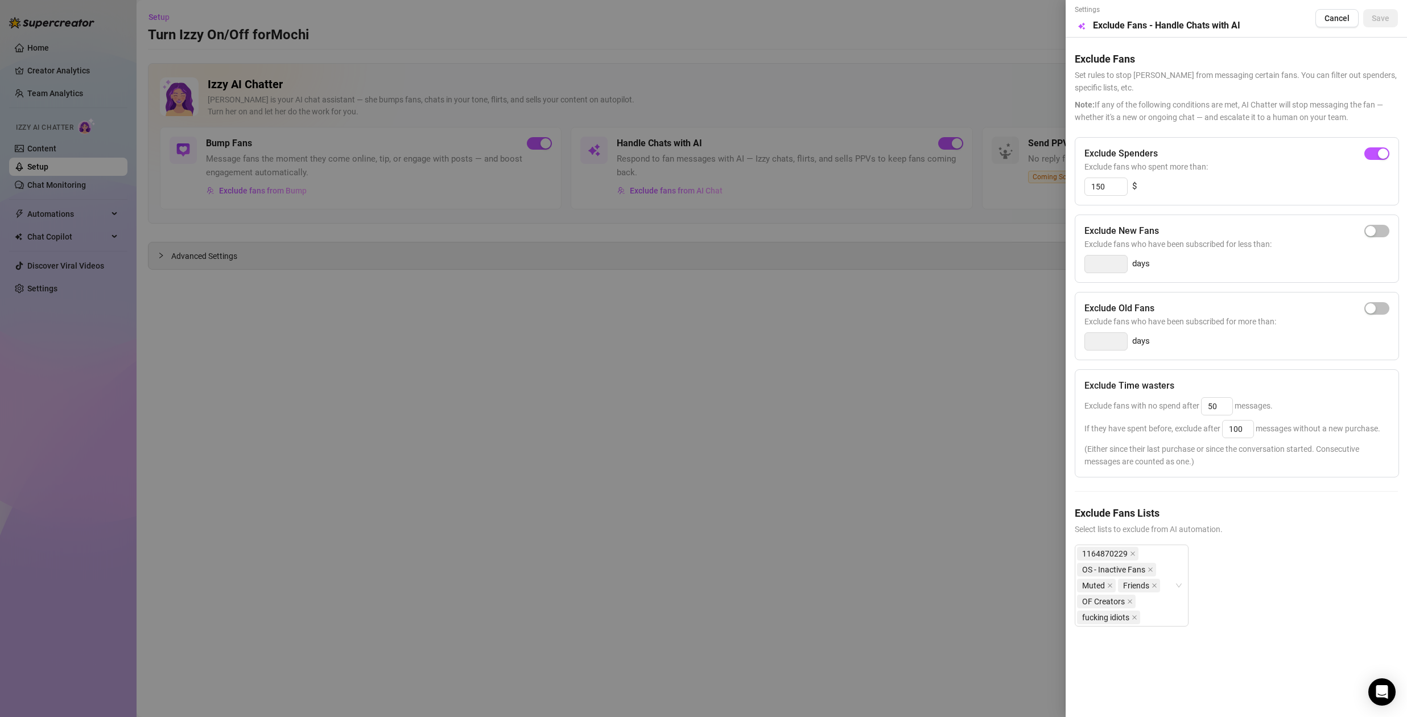
click at [219, 181] on div at bounding box center [703, 358] width 1407 height 717
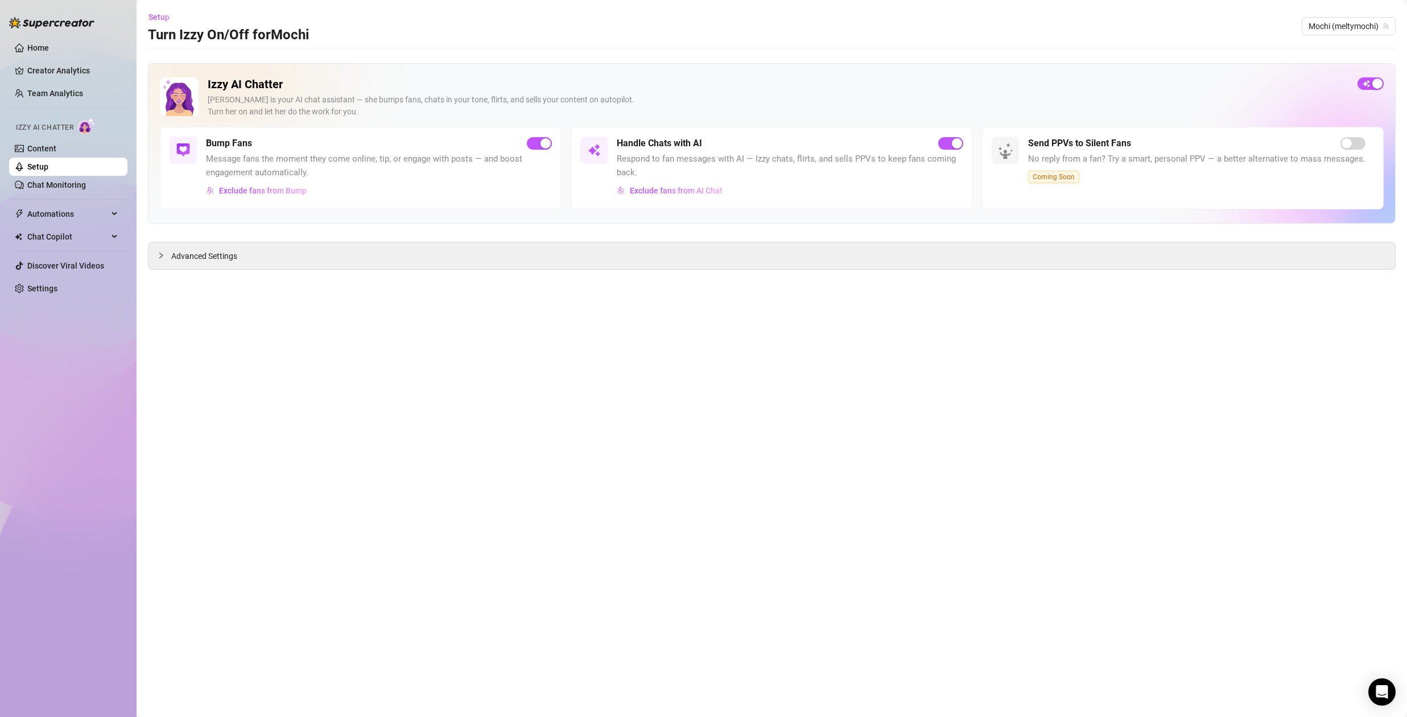
click at [250, 191] on span "Exclude fans from Bump" at bounding box center [263, 190] width 88 height 9
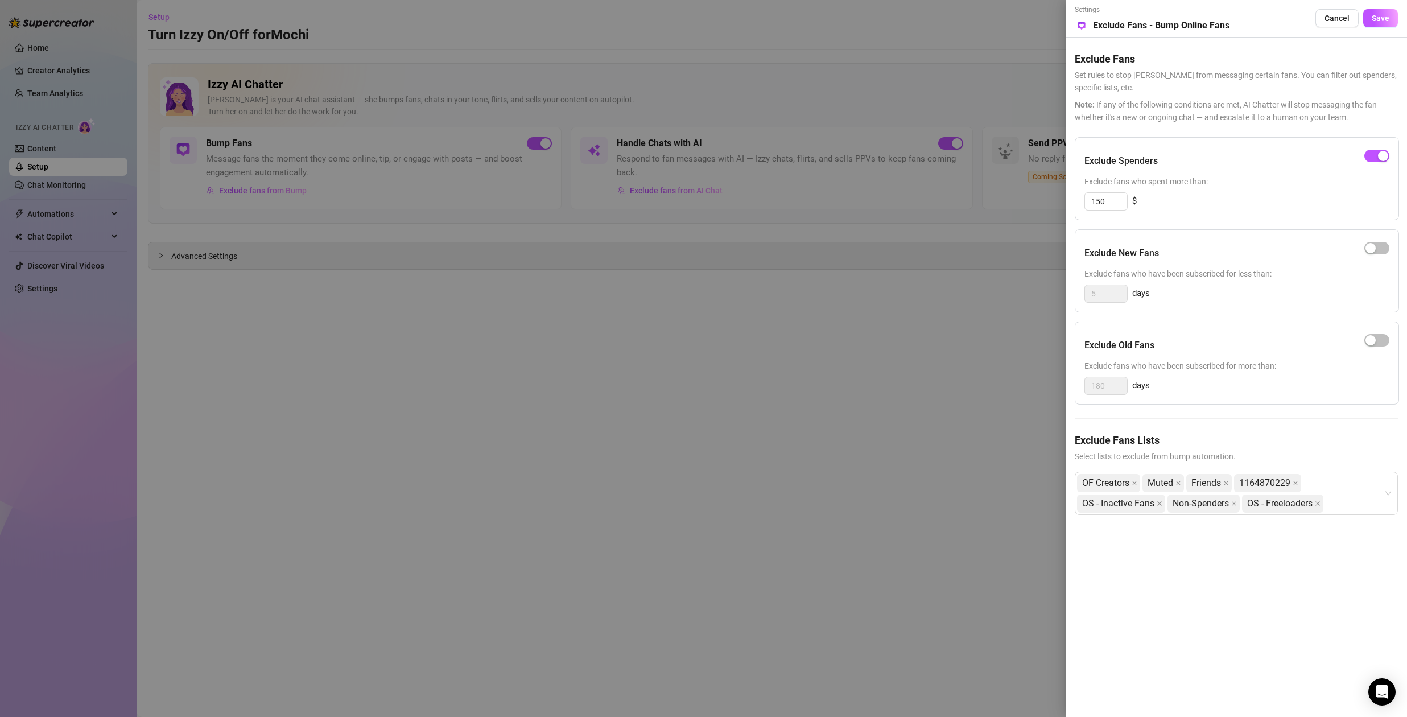
click at [868, 506] on div at bounding box center [703, 358] width 1407 height 717
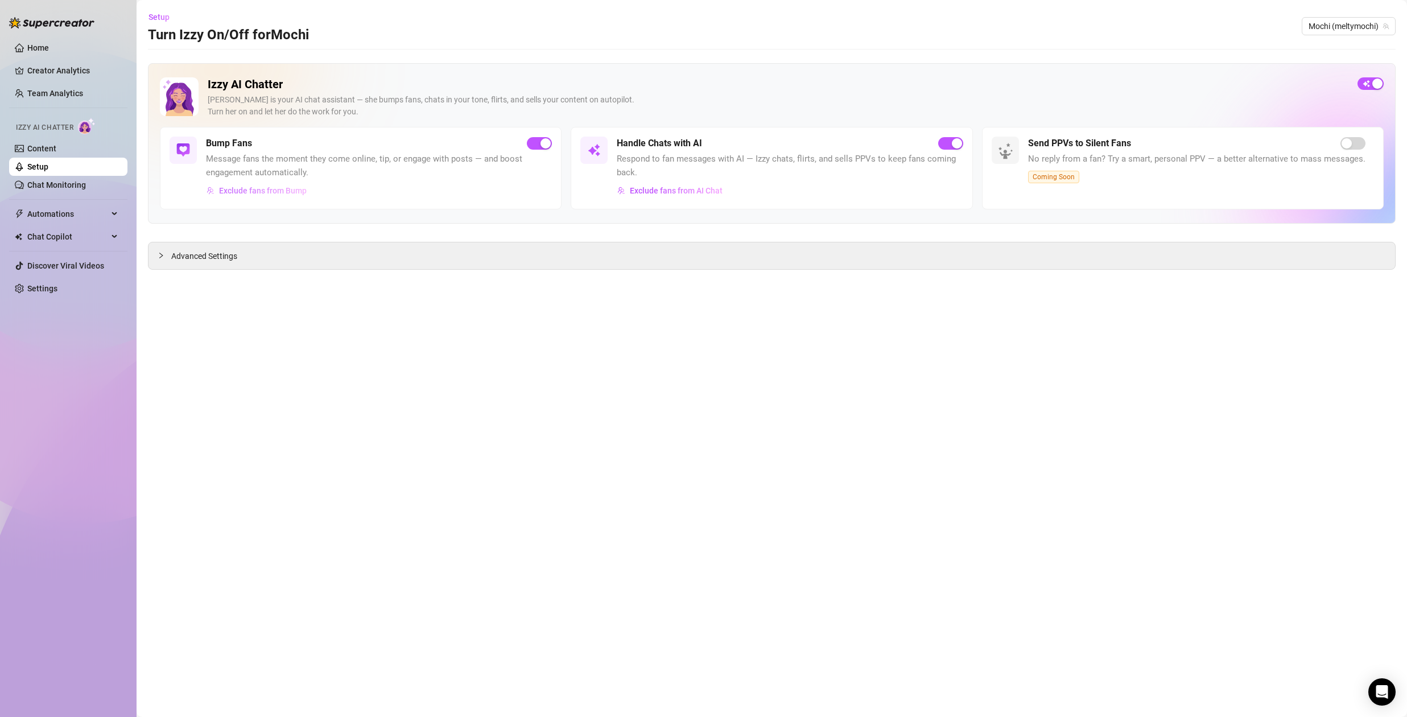
click at [290, 189] on span "Exclude fans from Bump" at bounding box center [263, 190] width 88 height 9
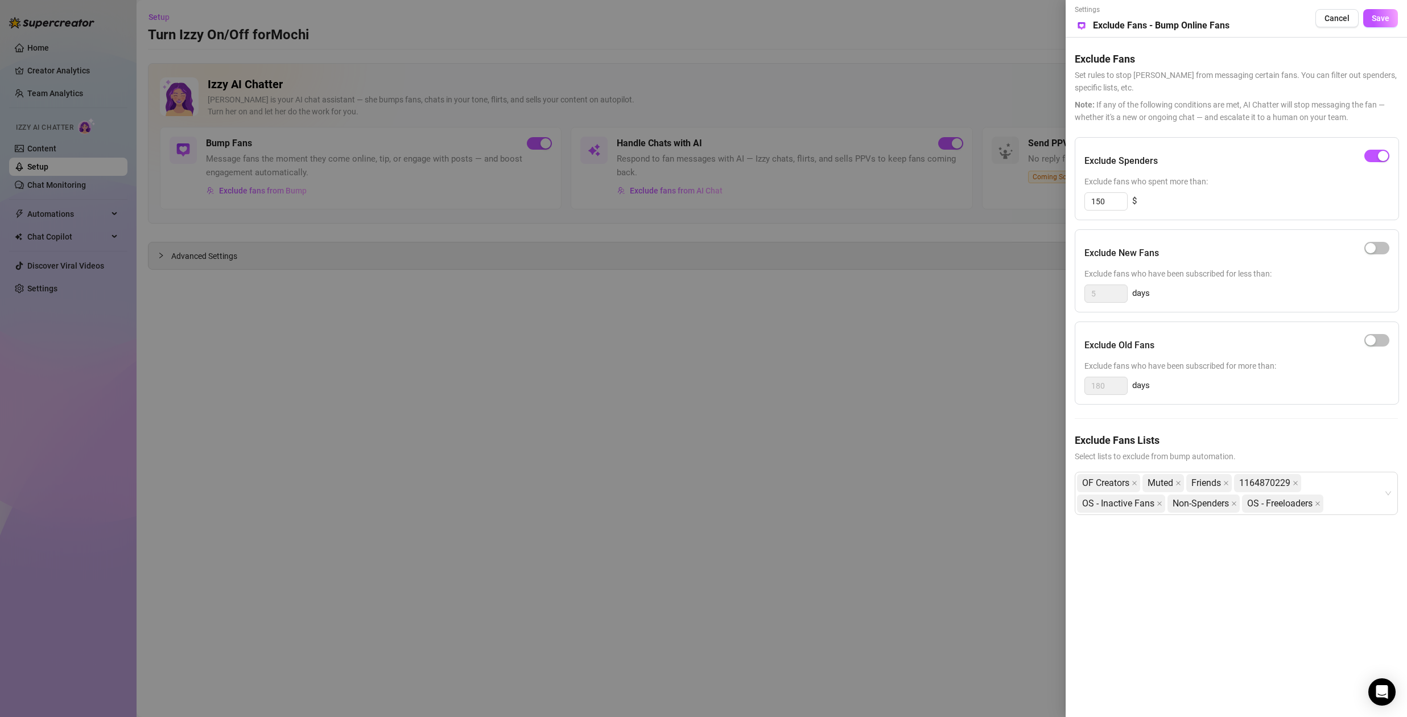
click at [1140, 541] on div "Settings Preview Exclude Fans - Bump Online Fans Cancel Save Exclude Fans Set r…" at bounding box center [1236, 358] width 341 height 717
click at [1237, 502] on icon "close" at bounding box center [1235, 504] width 6 height 6
click at [1245, 504] on icon "close" at bounding box center [1243, 503] width 5 height 5
click at [1234, 511] on div "OF Creators Muted Friends 1164870229 OS - Inactive Fans" at bounding box center [1230, 493] width 307 height 41
click at [1127, 548] on div "Non-Spenders" at bounding box center [1236, 547] width 305 height 13
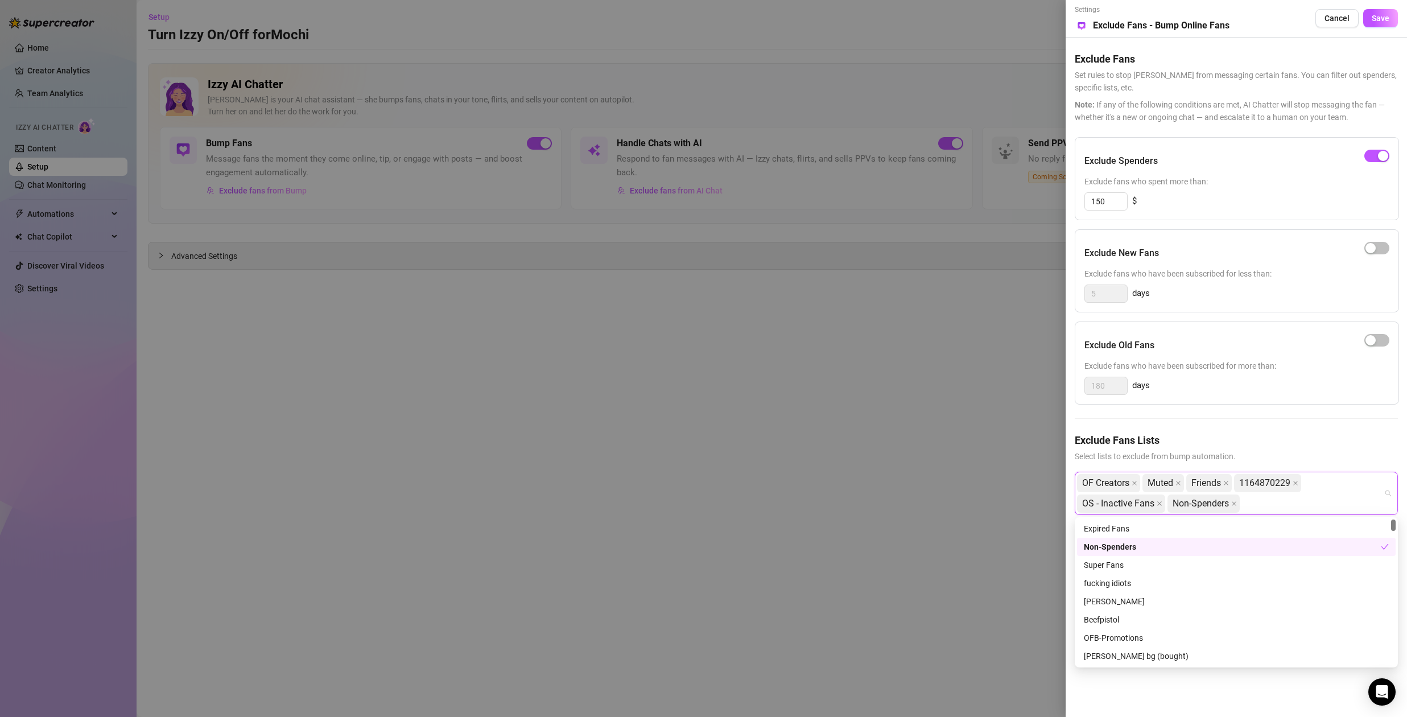
click at [1094, 545] on div "Non-Spenders" at bounding box center [1232, 547] width 297 height 13
click at [1103, 546] on div "Non-Spenders" at bounding box center [1236, 547] width 305 height 13
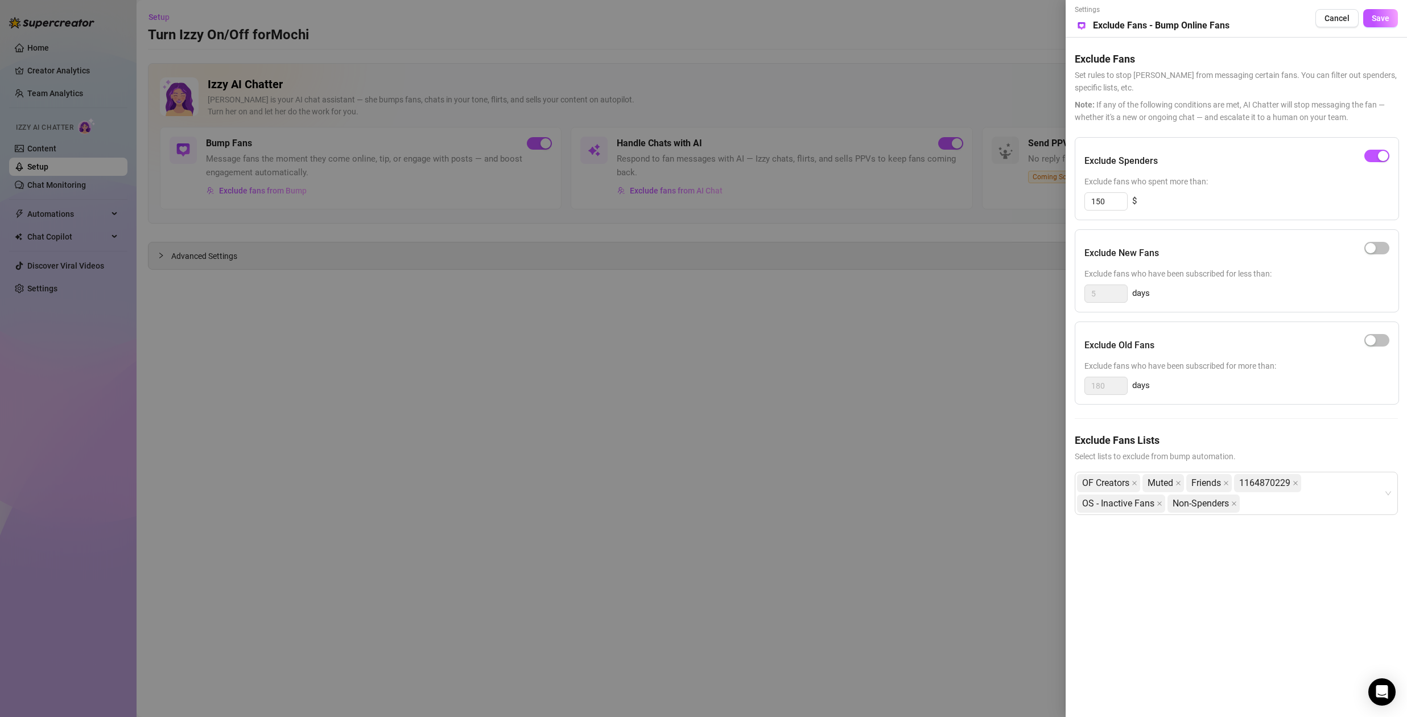
click at [923, 482] on div at bounding box center [703, 358] width 1407 height 717
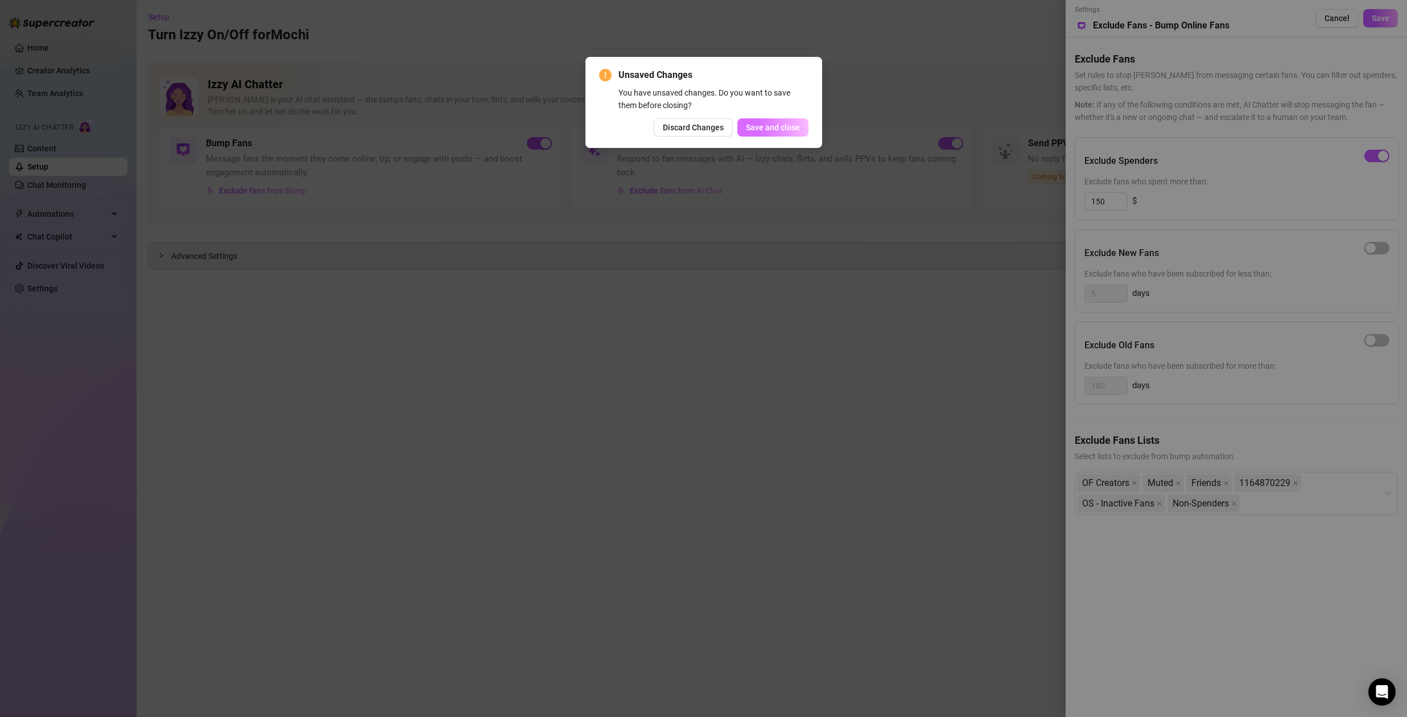
click at [760, 127] on span "Save and close" at bounding box center [773, 127] width 54 height 9
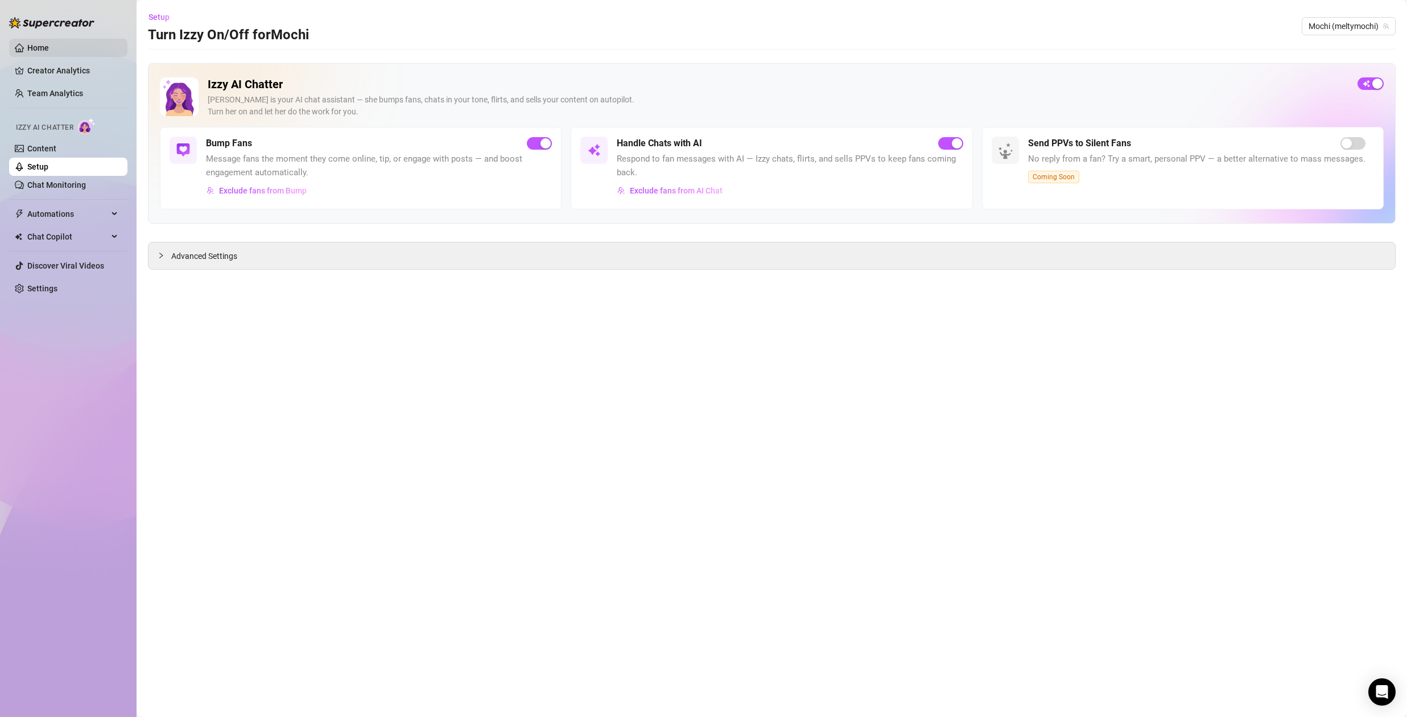
click at [38, 43] on link "Home" at bounding box center [38, 47] width 22 height 9
